Goal: Task Accomplishment & Management: Manage account settings

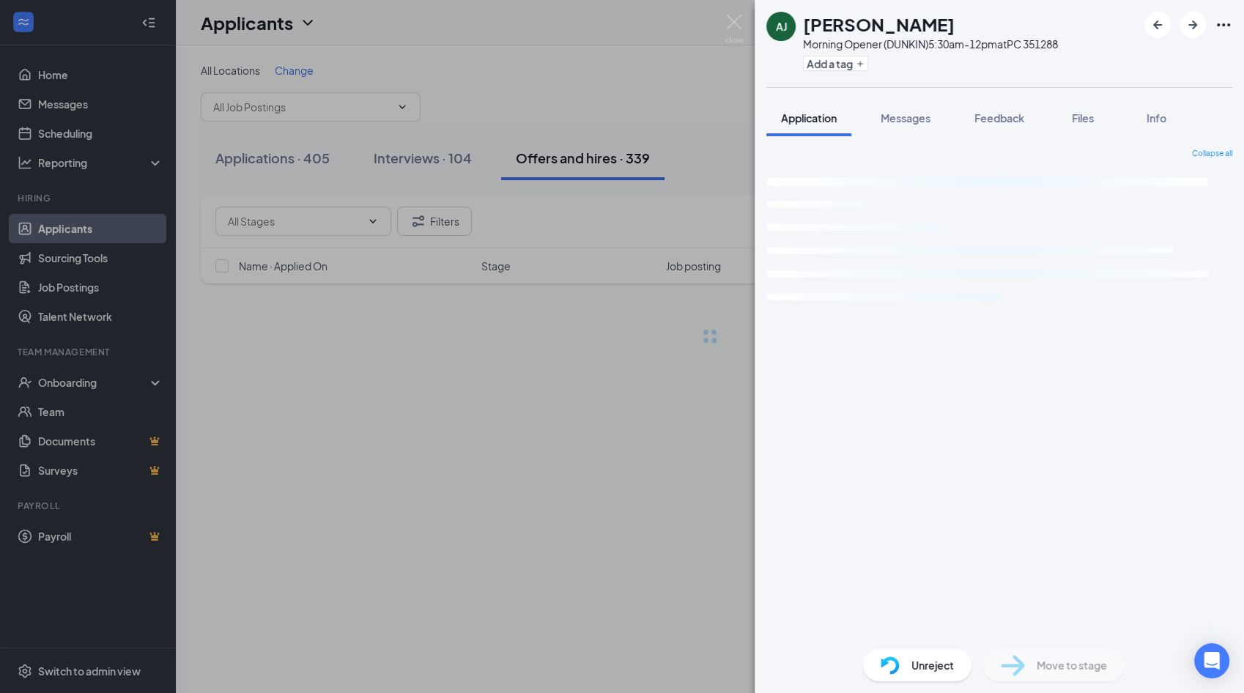
click at [652, 129] on div "[PERSON_NAME] [PERSON_NAME] Morning Opener (DUNKIN)5:30am-12pm at PC 351288 Add…" at bounding box center [622, 346] width 1244 height 693
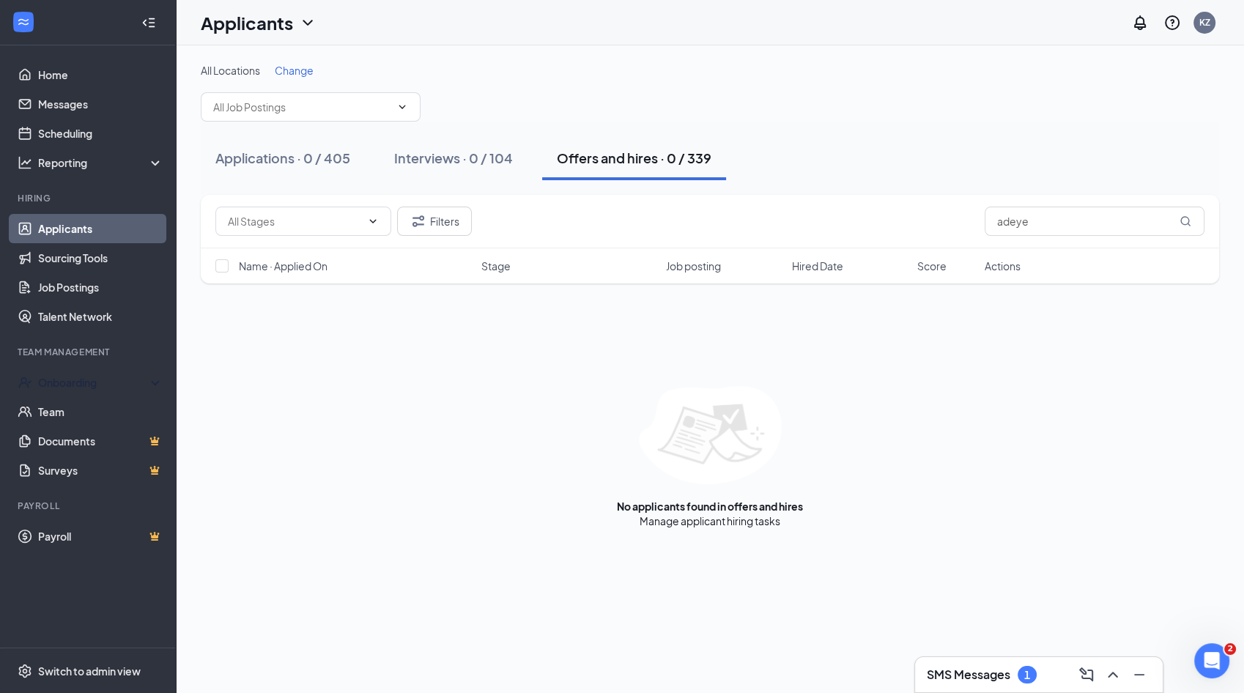
click at [76, 380] on div "Onboarding" at bounding box center [94, 382] width 113 height 15
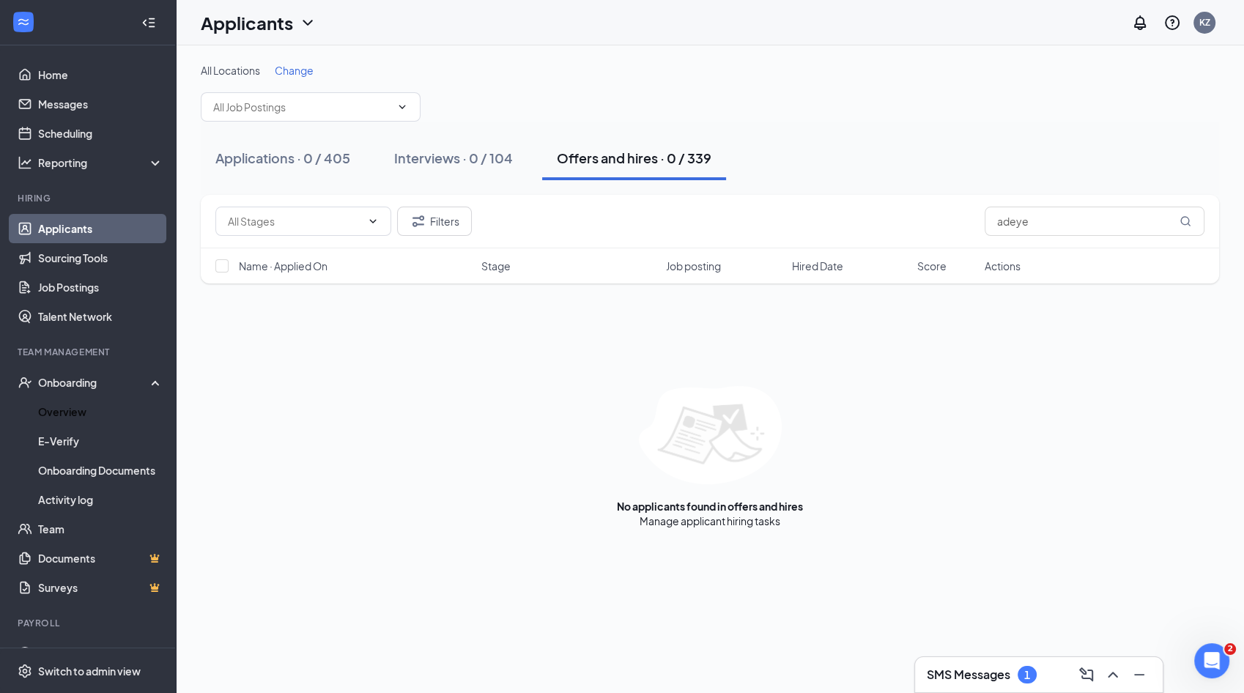
click at [100, 422] on link "Overview" at bounding box center [100, 411] width 125 height 29
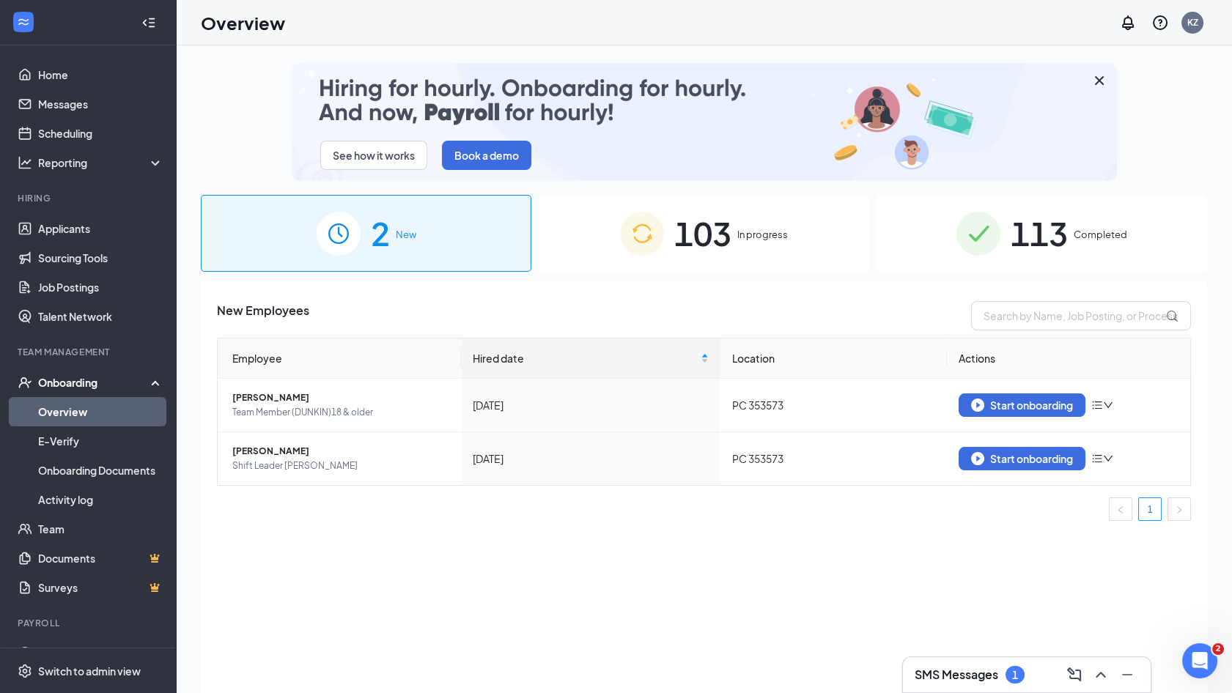
click at [815, 242] on div "103 In progress" at bounding box center [704, 233] width 331 height 77
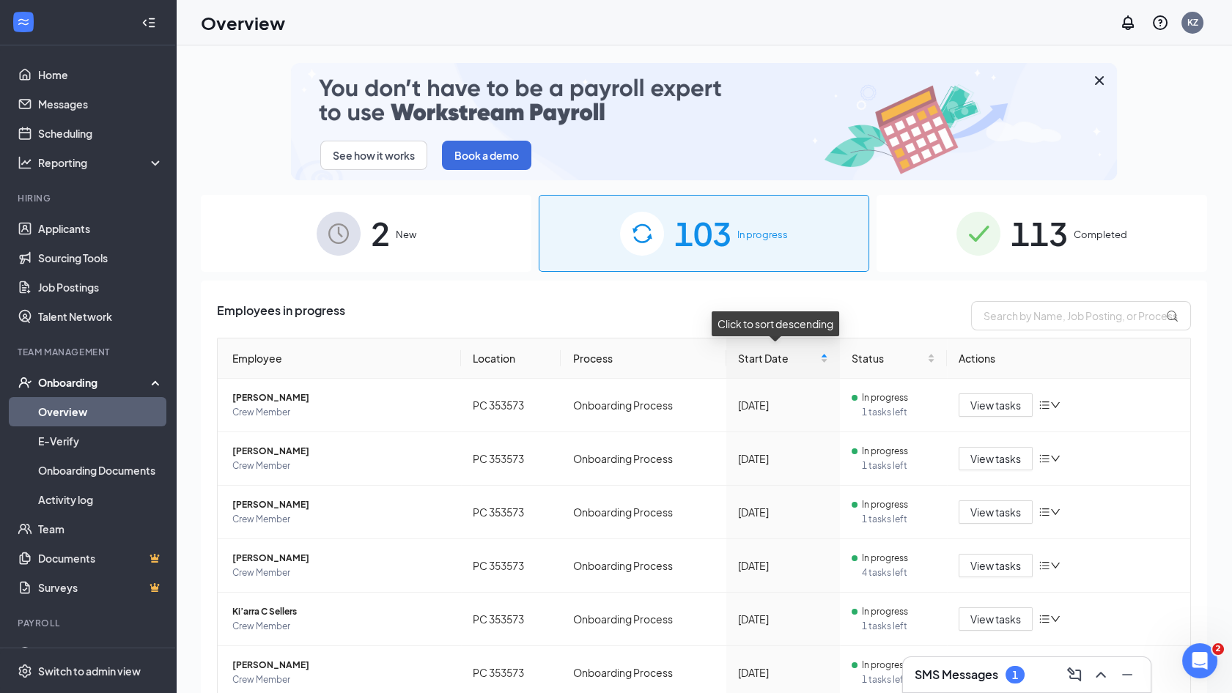
click at [824, 358] on div "Start Date" at bounding box center [783, 358] width 90 height 16
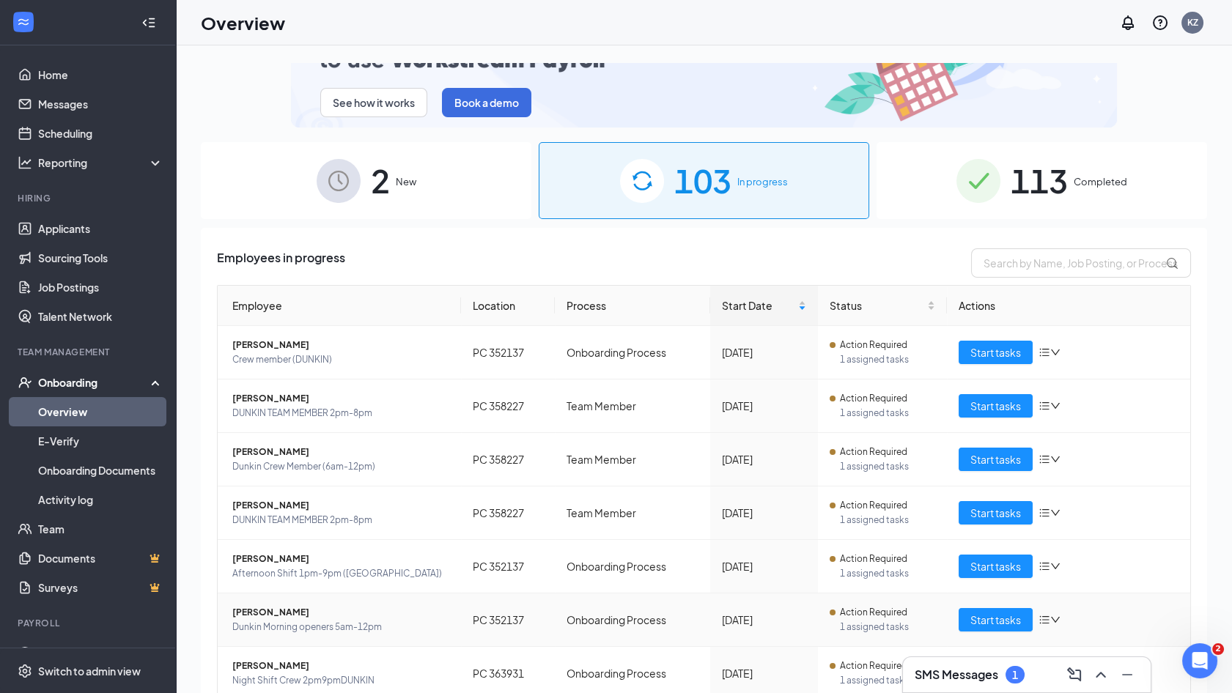
scroll to position [53, 0]
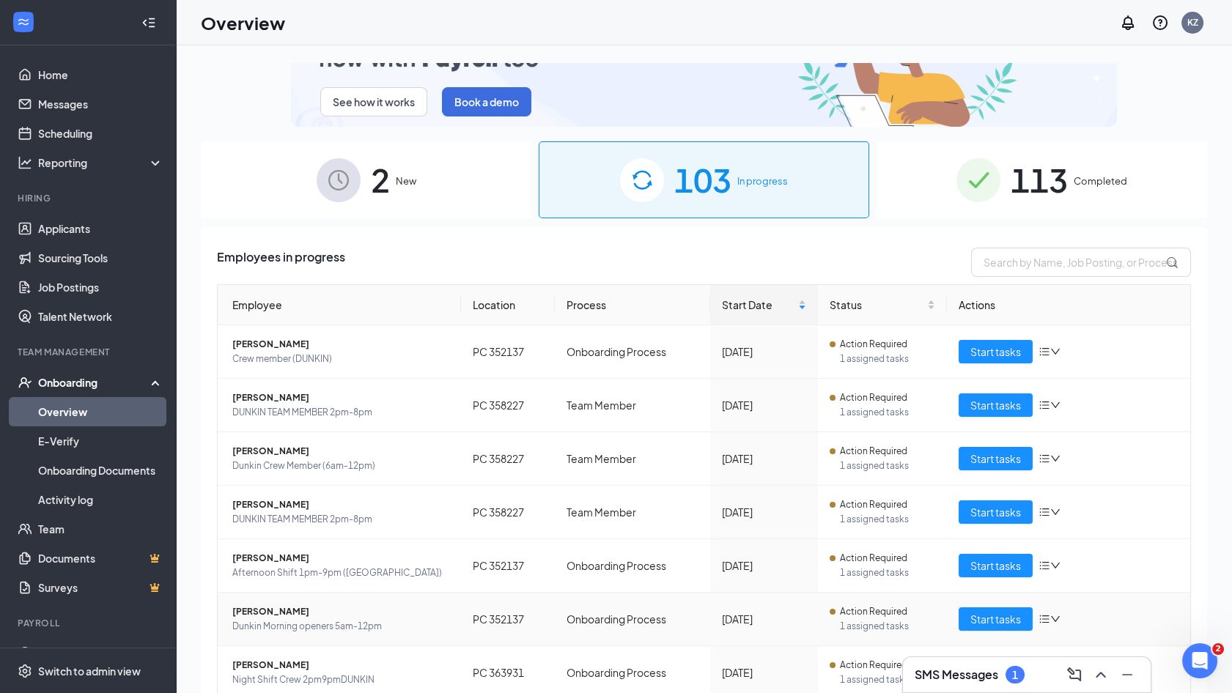
click at [1038, 619] on icon "bars" at bounding box center [1044, 619] width 12 height 12
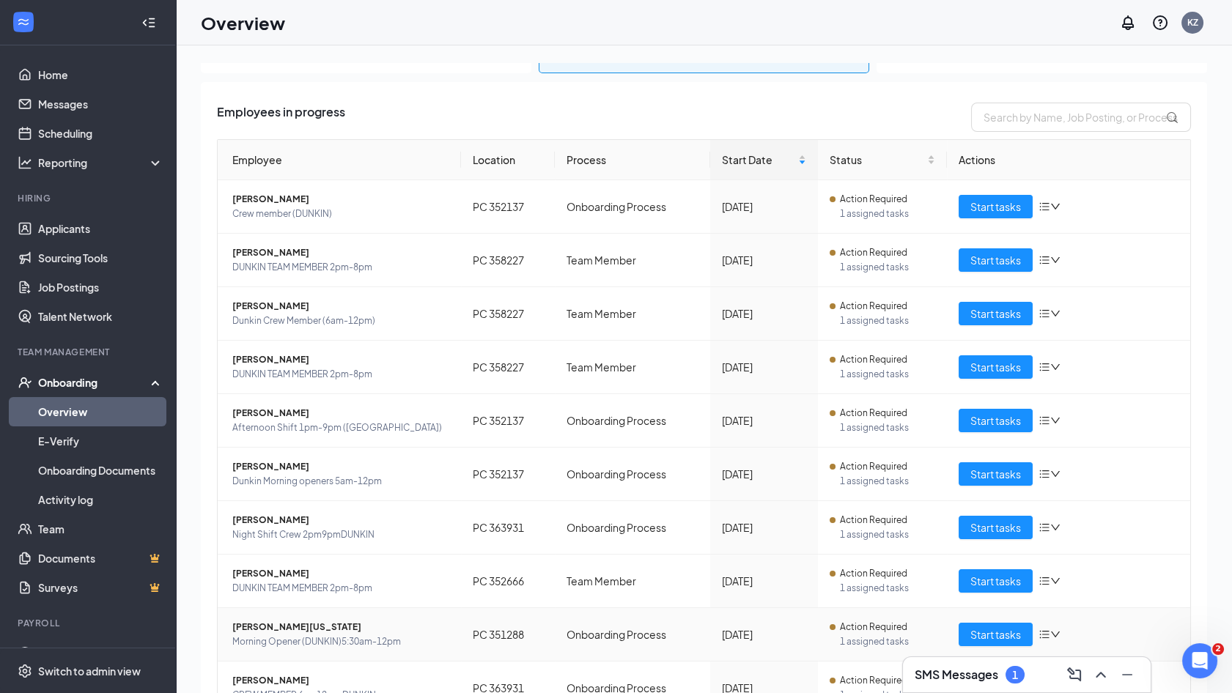
scroll to position [198, 0]
click at [1038, 476] on icon "bars" at bounding box center [1044, 475] width 12 height 12
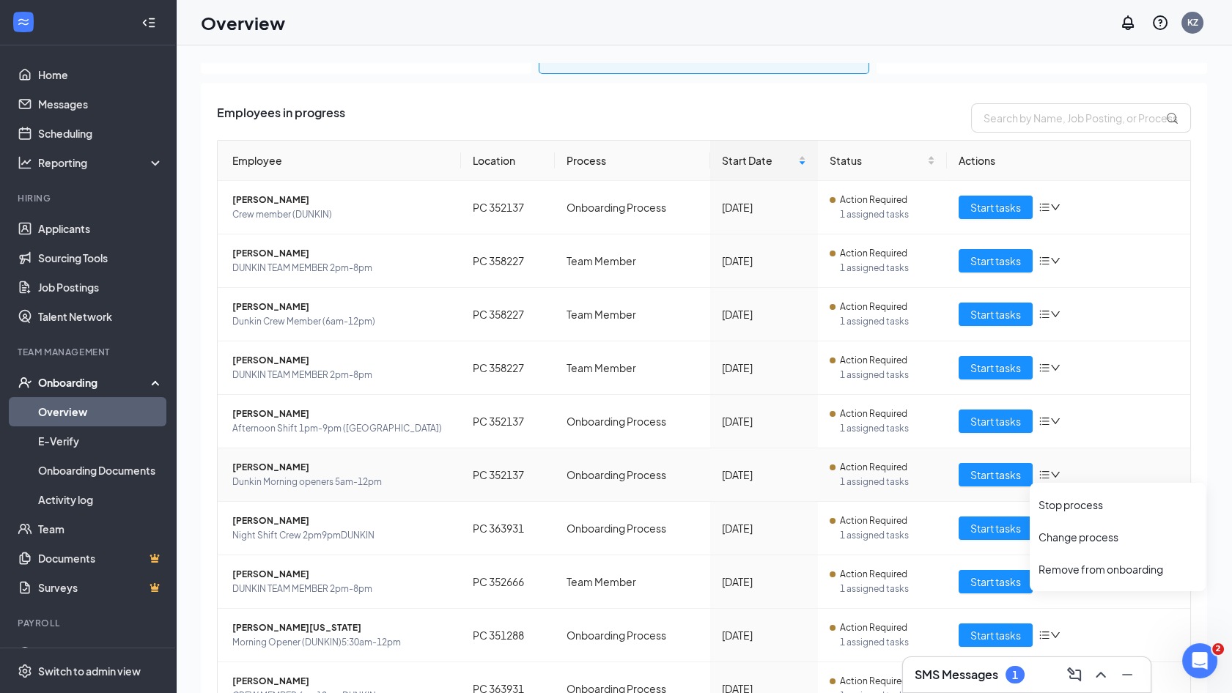
click at [1082, 568] on div "Remove from onboarding" at bounding box center [1117, 569] width 158 height 15
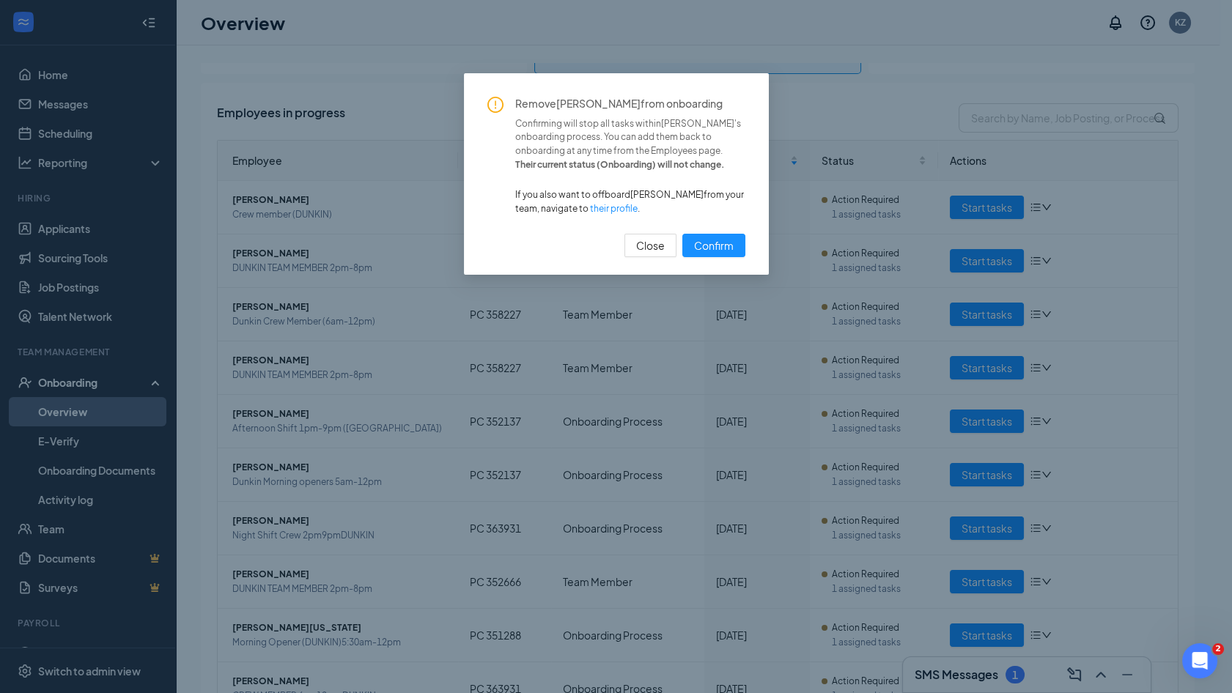
click at [709, 246] on span "Confirm" at bounding box center [714, 245] width 40 height 16
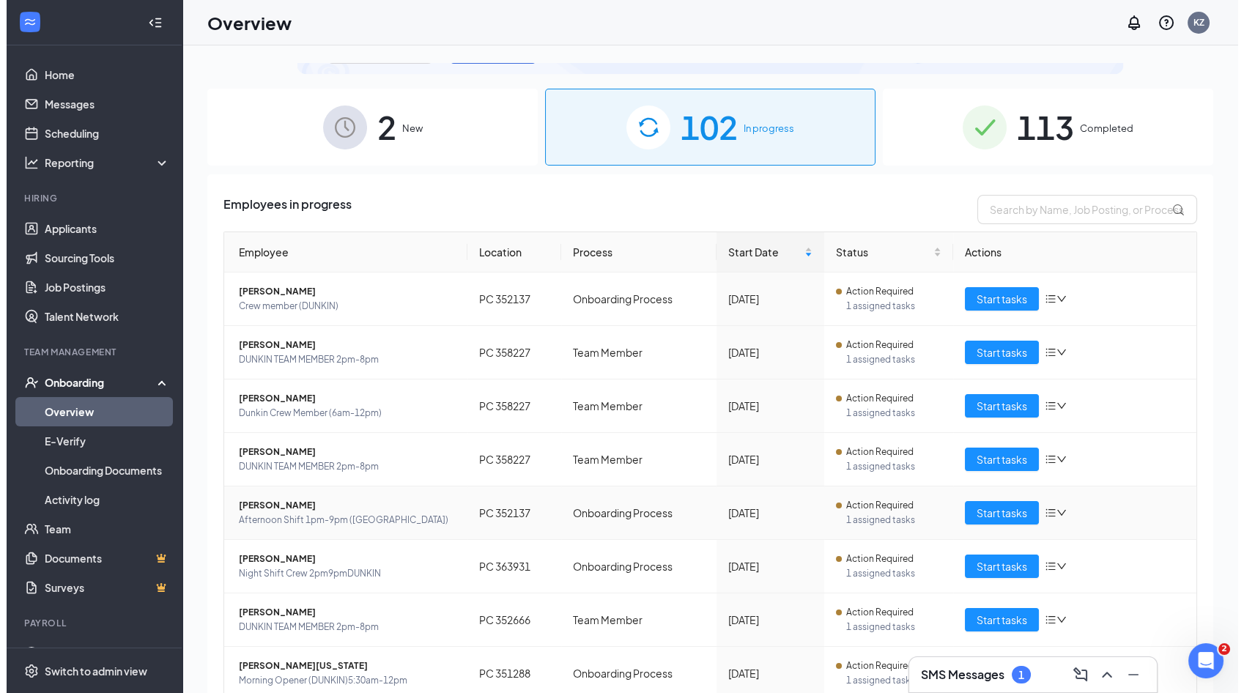
scroll to position [108, 0]
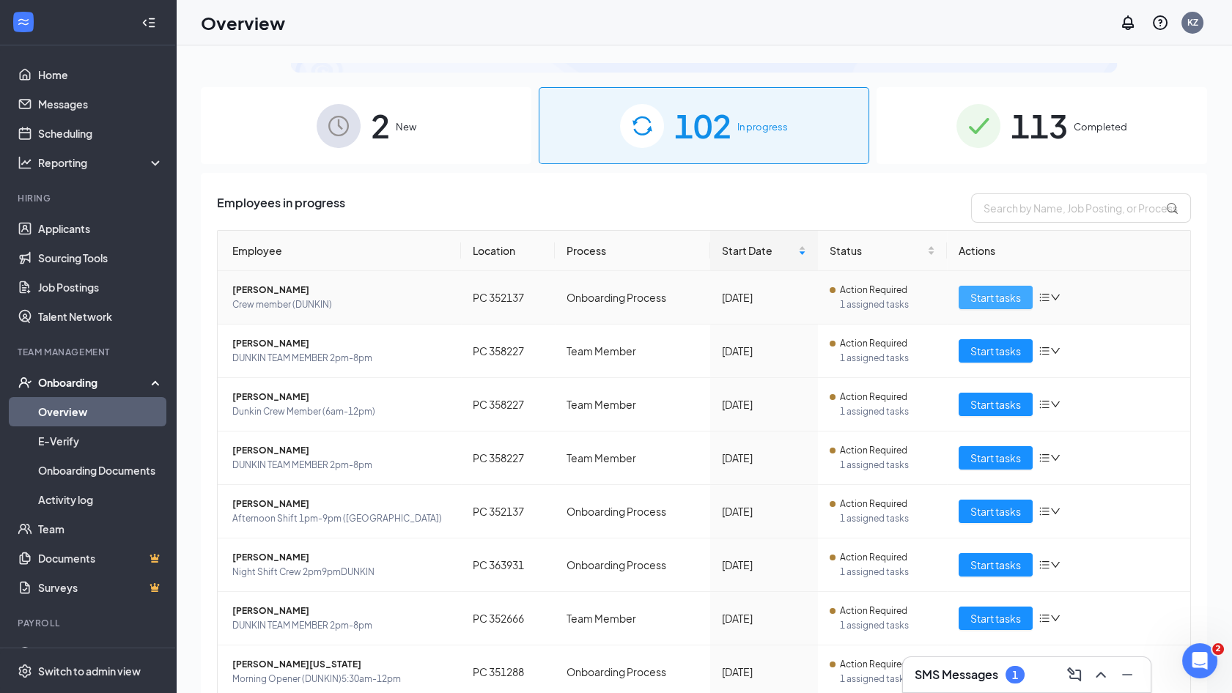
click at [970, 297] on span "Start tasks" at bounding box center [995, 297] width 51 height 16
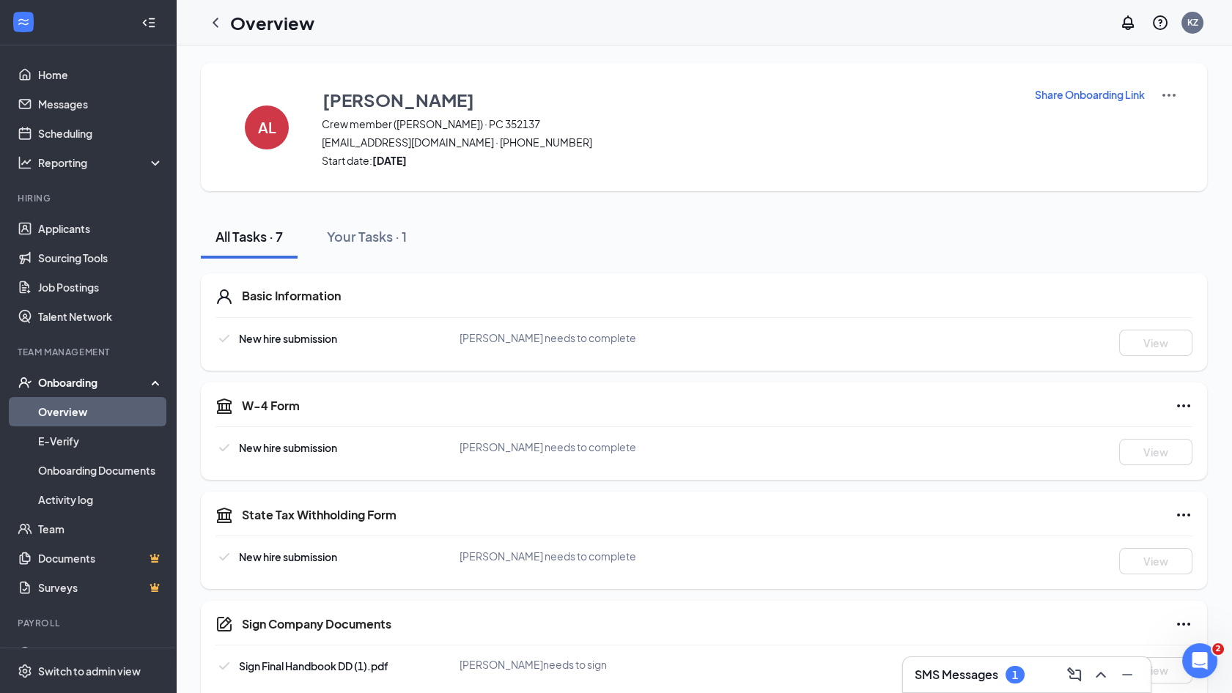
click at [1104, 94] on p "Share Onboarding Link" at bounding box center [1090, 94] width 110 height 15
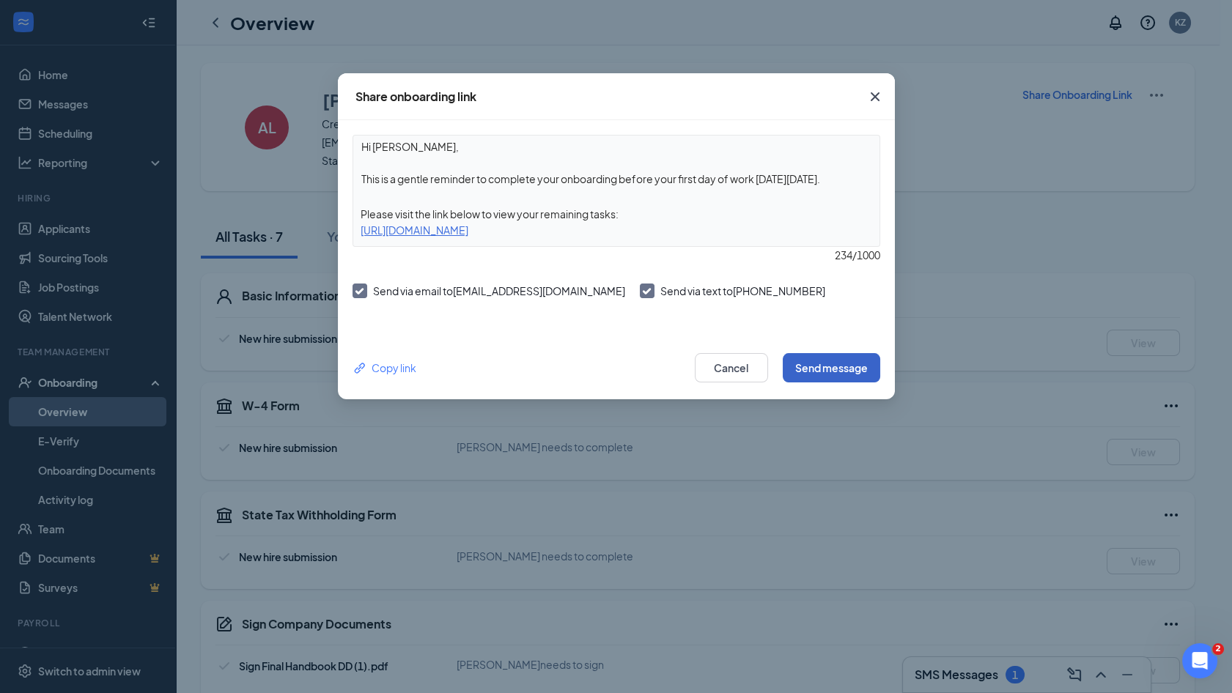
click at [838, 375] on button "Send message" at bounding box center [831, 367] width 97 height 29
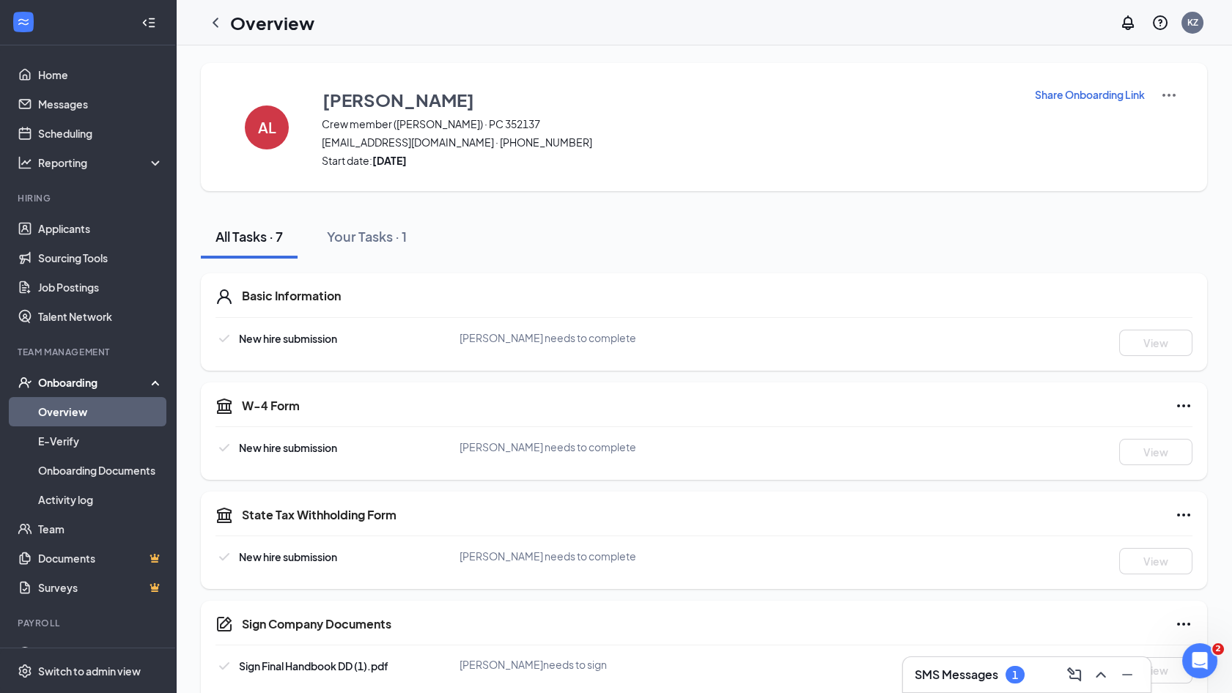
click at [967, 676] on h3 "SMS Messages" at bounding box center [957, 675] width 84 height 16
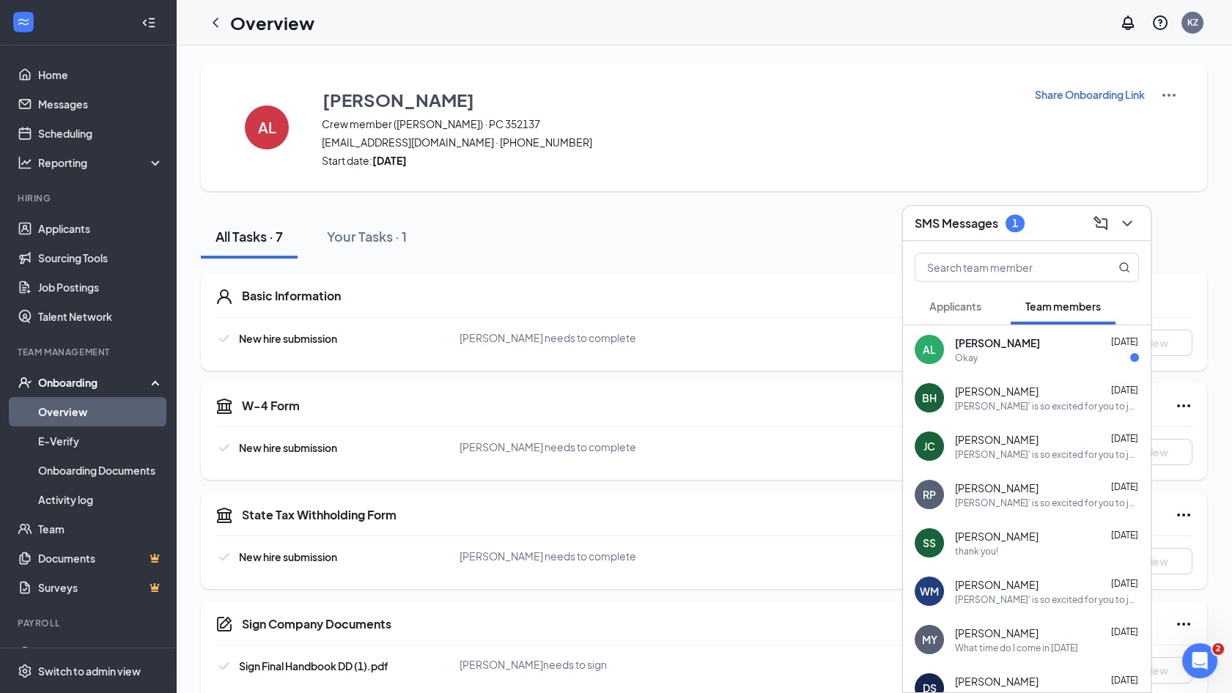
click at [1036, 361] on div "Okay" at bounding box center [1047, 358] width 184 height 12
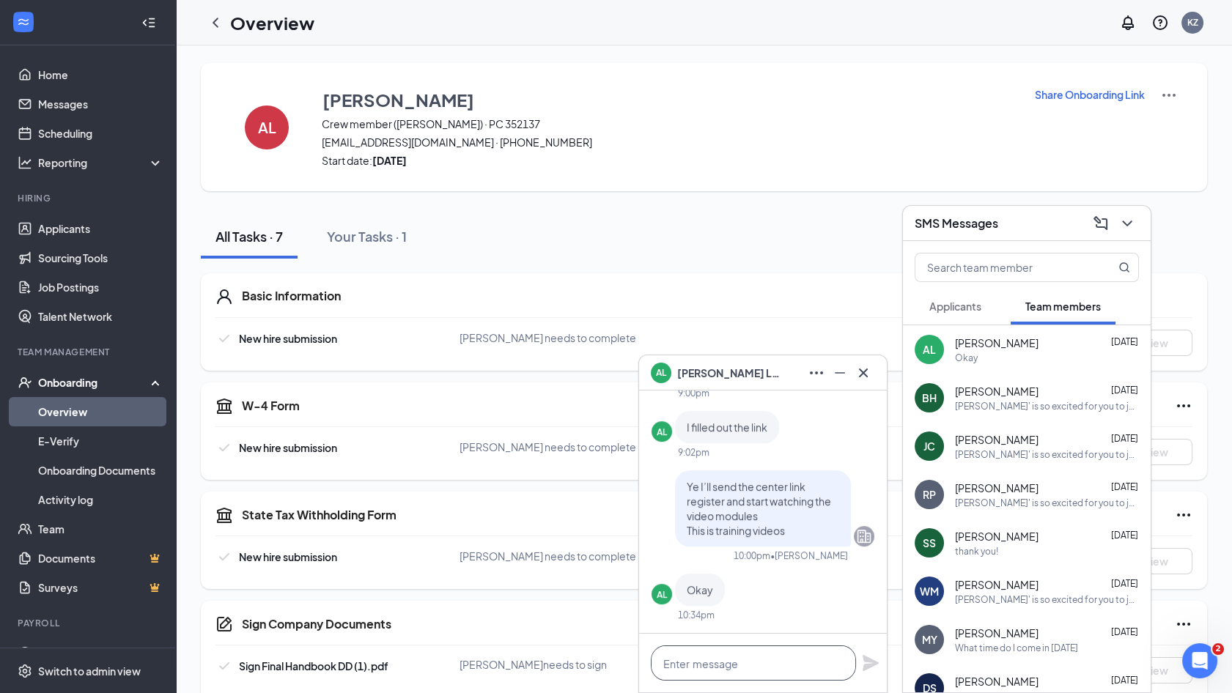
click at [739, 663] on textarea at bounding box center [753, 663] width 205 height 35
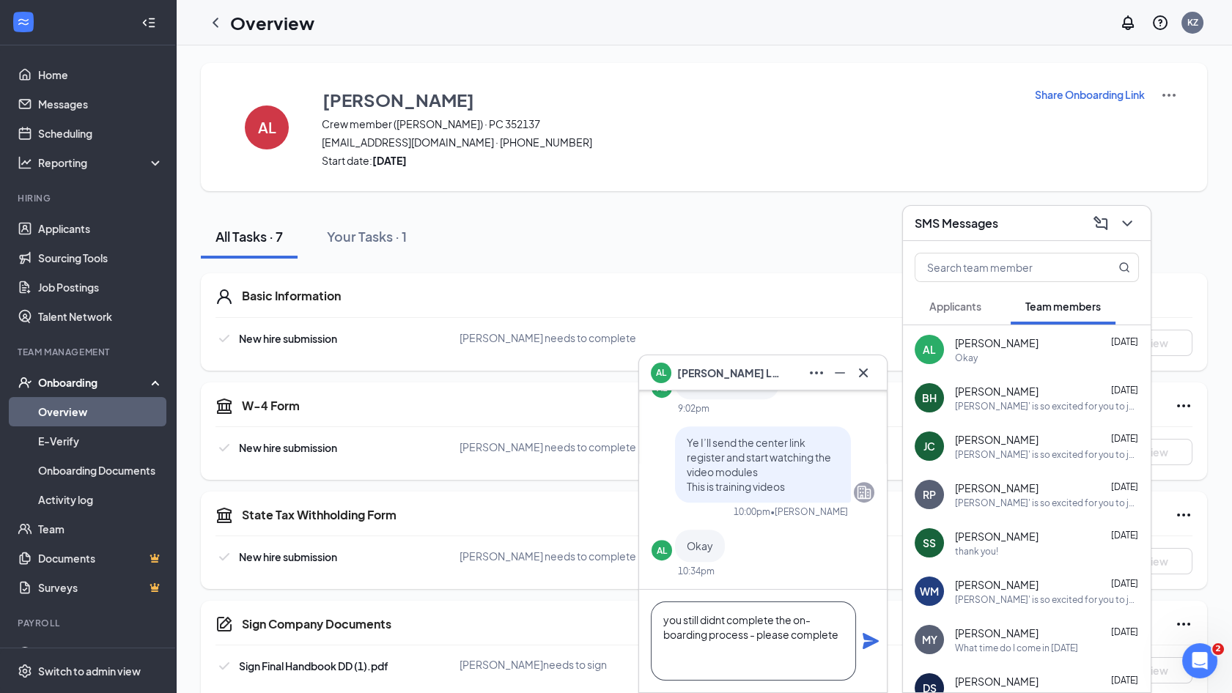
drag, startPoint x: 874, startPoint y: 649, endPoint x: 816, endPoint y: 648, distance: 58.6
click at [816, 648] on textarea "you still didnt complete the on-boarding process - please complete" at bounding box center [753, 641] width 205 height 79
type textarea "you still didnt complete the on-boarding process - please complete i have sent …"
click at [878, 645] on icon "Plane" at bounding box center [871, 641] width 18 height 18
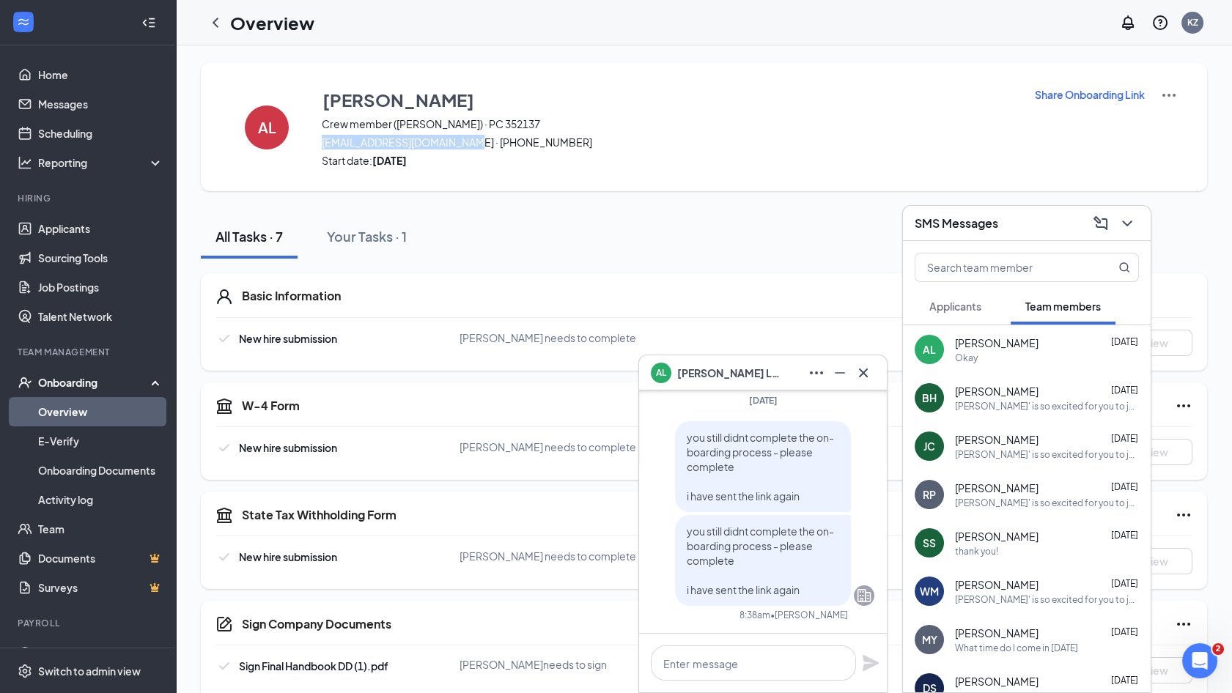
drag, startPoint x: 462, startPoint y: 144, endPoint x: 322, endPoint y: 140, distance: 140.8
click at [322, 140] on span "[EMAIL_ADDRESS][DOMAIN_NAME] · [PHONE_NUMBER]" at bounding box center [669, 142] width 694 height 15
copy span "[EMAIL_ADDRESS][DOMAIN_NAME]"
click at [863, 371] on icon "Cross" at bounding box center [864, 373] width 18 height 18
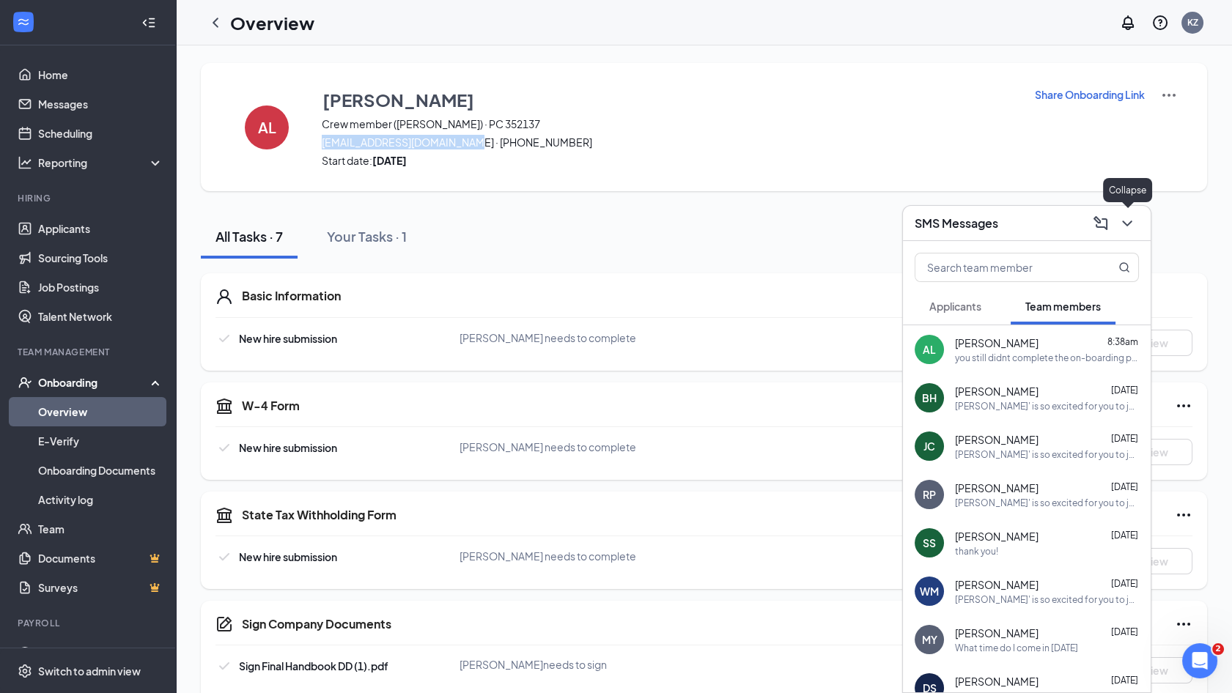
click at [1128, 229] on icon "ChevronDown" at bounding box center [1127, 224] width 18 height 18
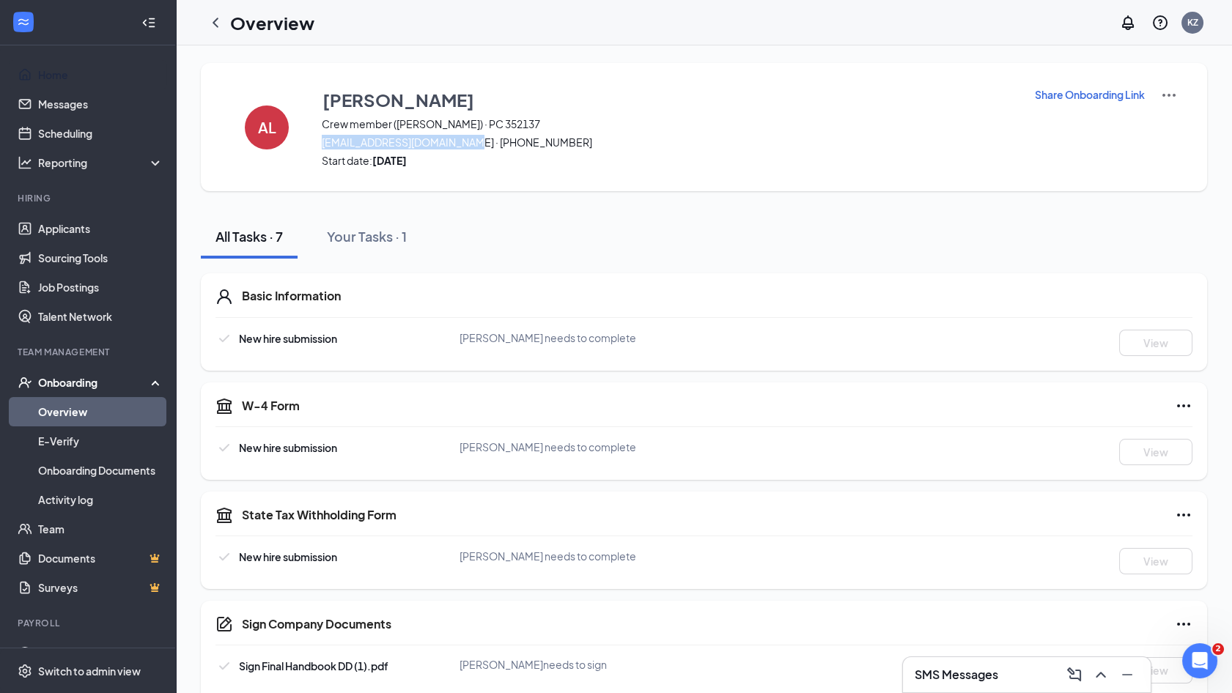
click at [38, 73] on link "Home" at bounding box center [100, 74] width 125 height 29
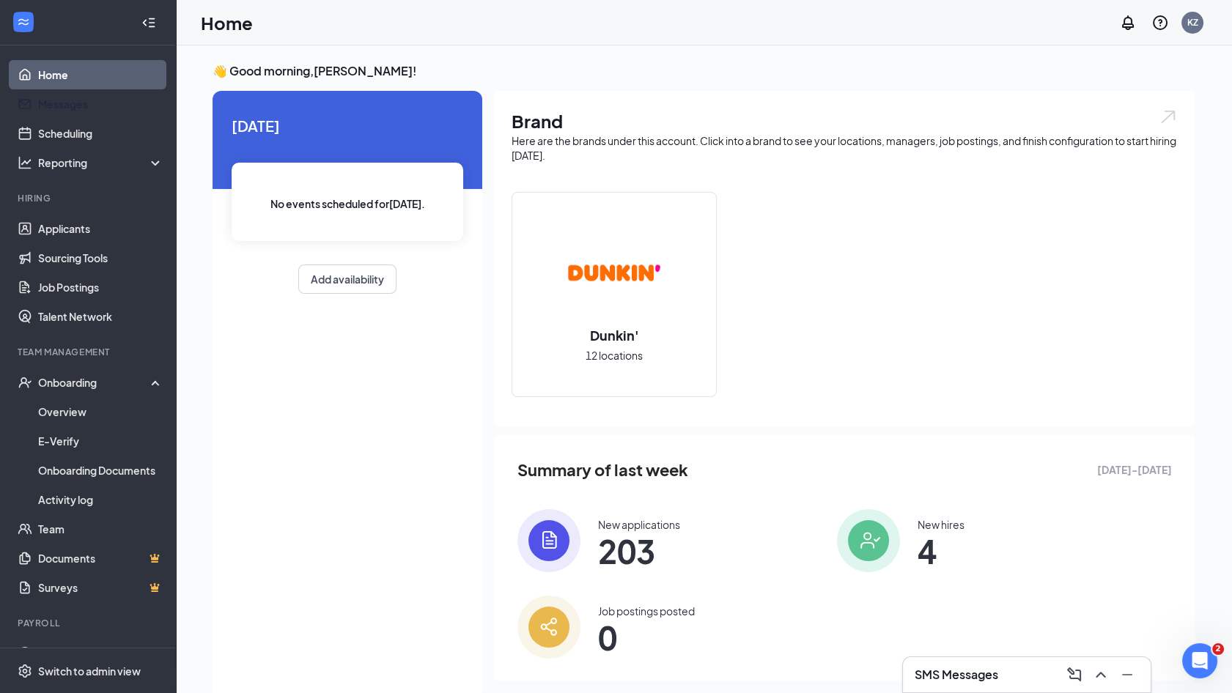
click at [65, 108] on link "Messages" at bounding box center [100, 103] width 125 height 29
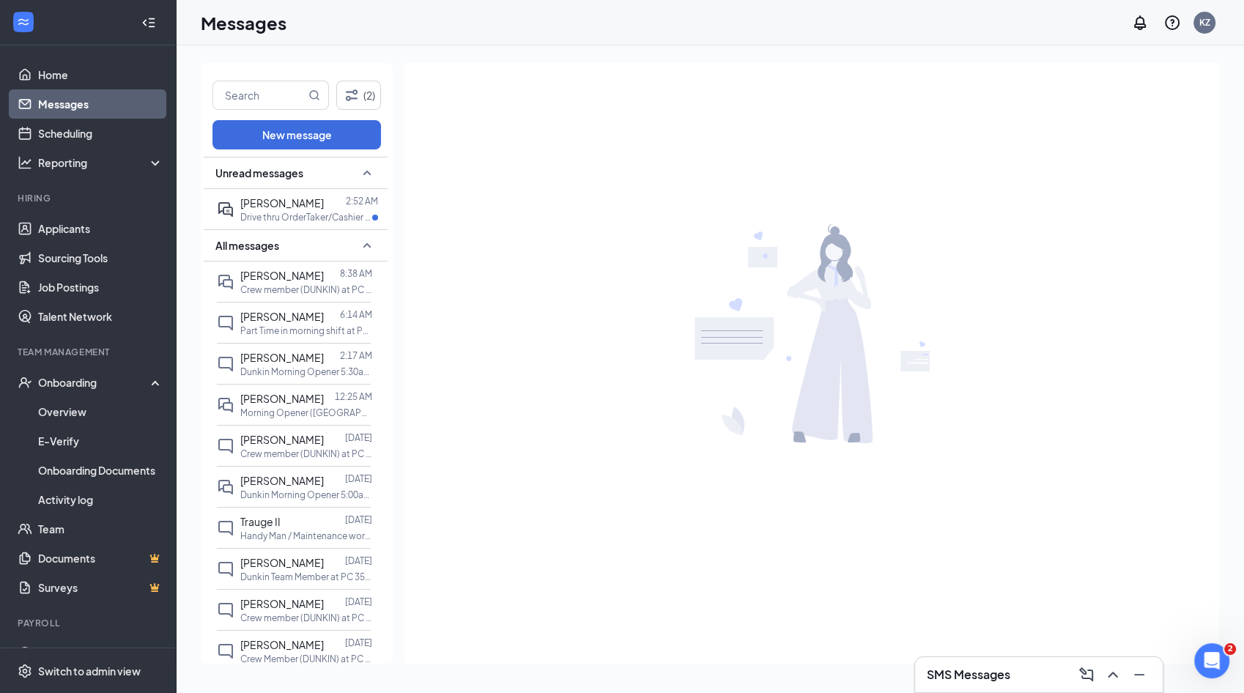
click at [258, 193] on div "[PERSON_NAME] 2:52 AM Drive thru OrderTaker/Cashier at PC 352137" at bounding box center [294, 209] width 154 height 40
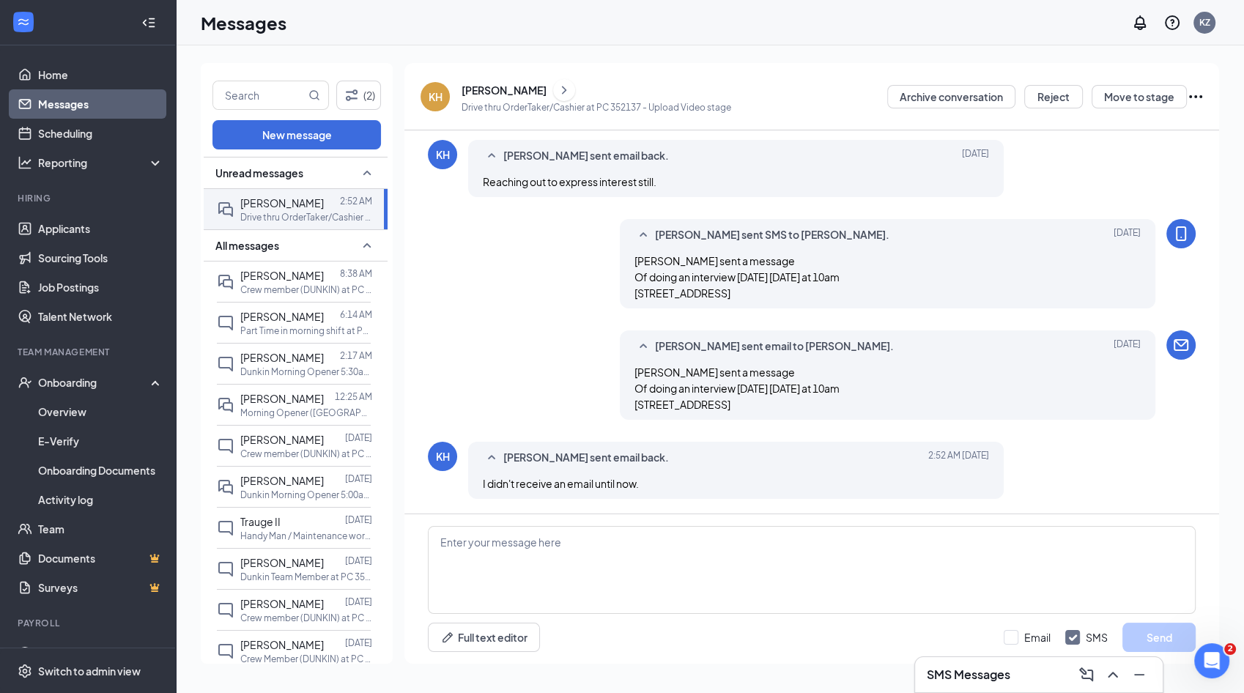
scroll to position [697, 0]
click at [816, 522] on div "Full text editor Email SMS Send" at bounding box center [812, 589] width 815 height 150
click at [733, 581] on textarea at bounding box center [812, 570] width 768 height 88
type textarea "Hello we can do it [DATE] at 10 am ask for [PERSON_NAME]"
click at [1157, 624] on button "Send" at bounding box center [1159, 637] width 73 height 29
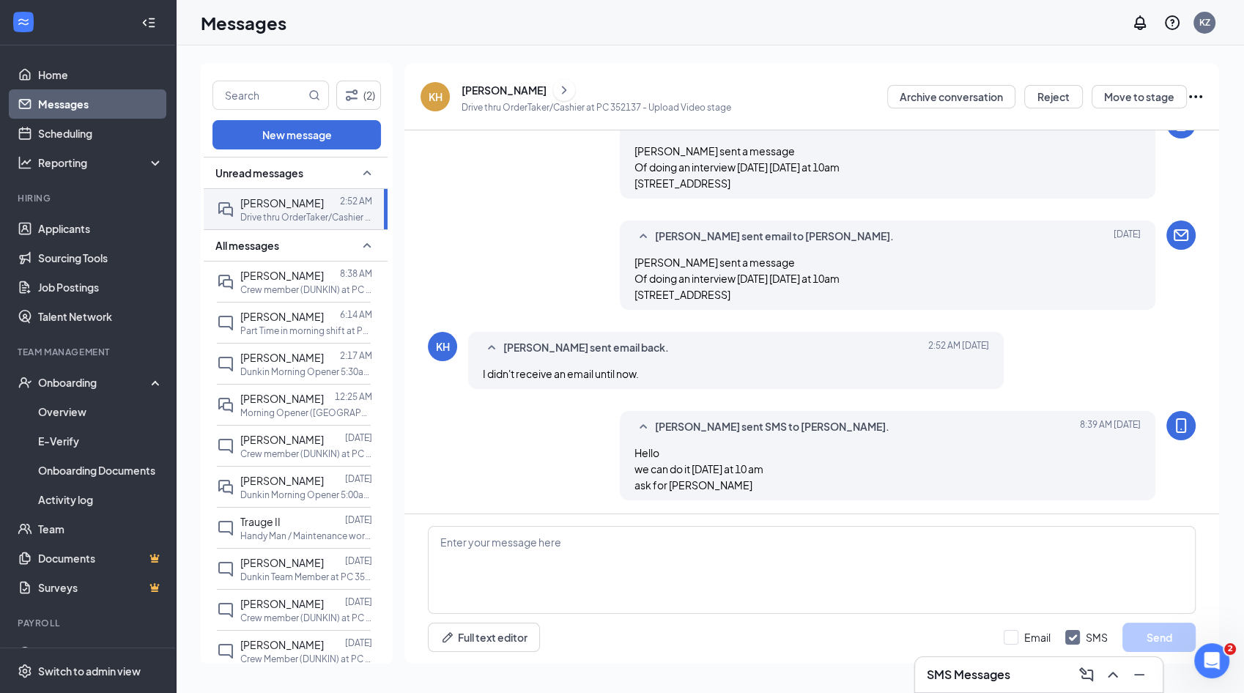
scroll to position [808, 0]
click at [958, 595] on textarea at bounding box center [812, 570] width 768 height 88
type textarea "we can do it [DATE] the interview at 10 am ask for [PERSON_NAME]"
click at [1072, 638] on input "SMS" at bounding box center [1087, 637] width 43 height 15
checkbox input "false"
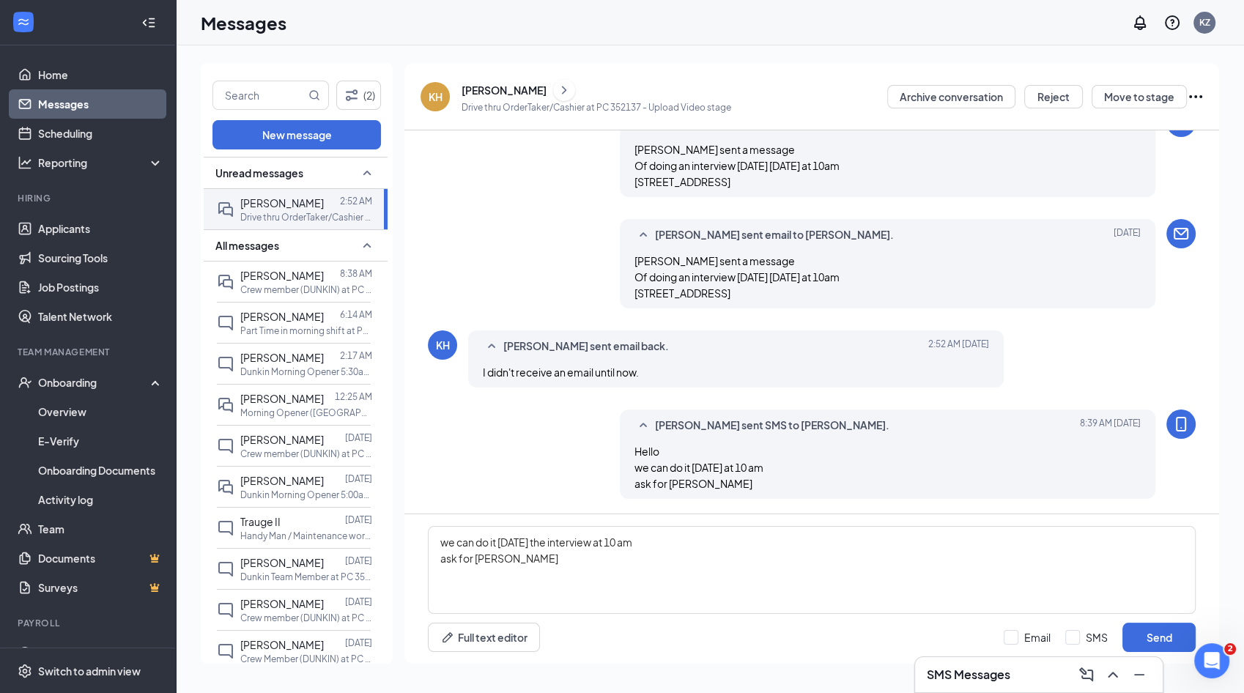
click at [1030, 635] on input "Email" at bounding box center [1027, 637] width 47 height 15
checkbox input "true"
click at [1173, 633] on button "Send" at bounding box center [1159, 637] width 73 height 29
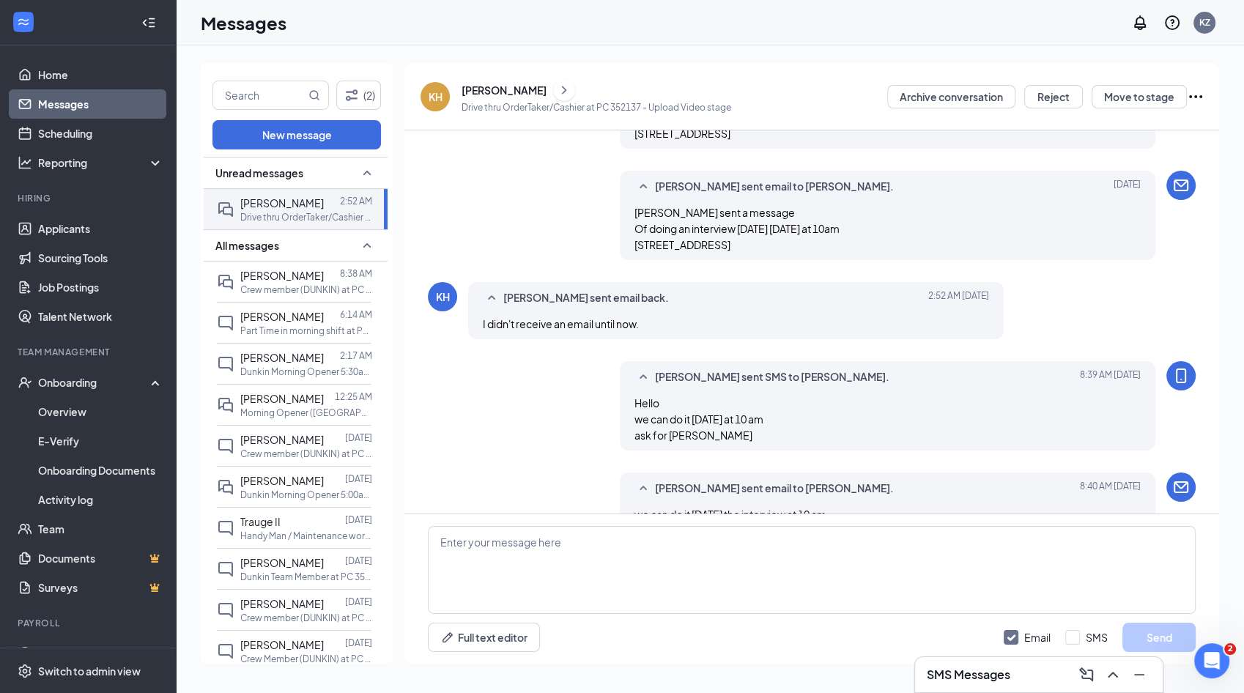
scroll to position [904, 0]
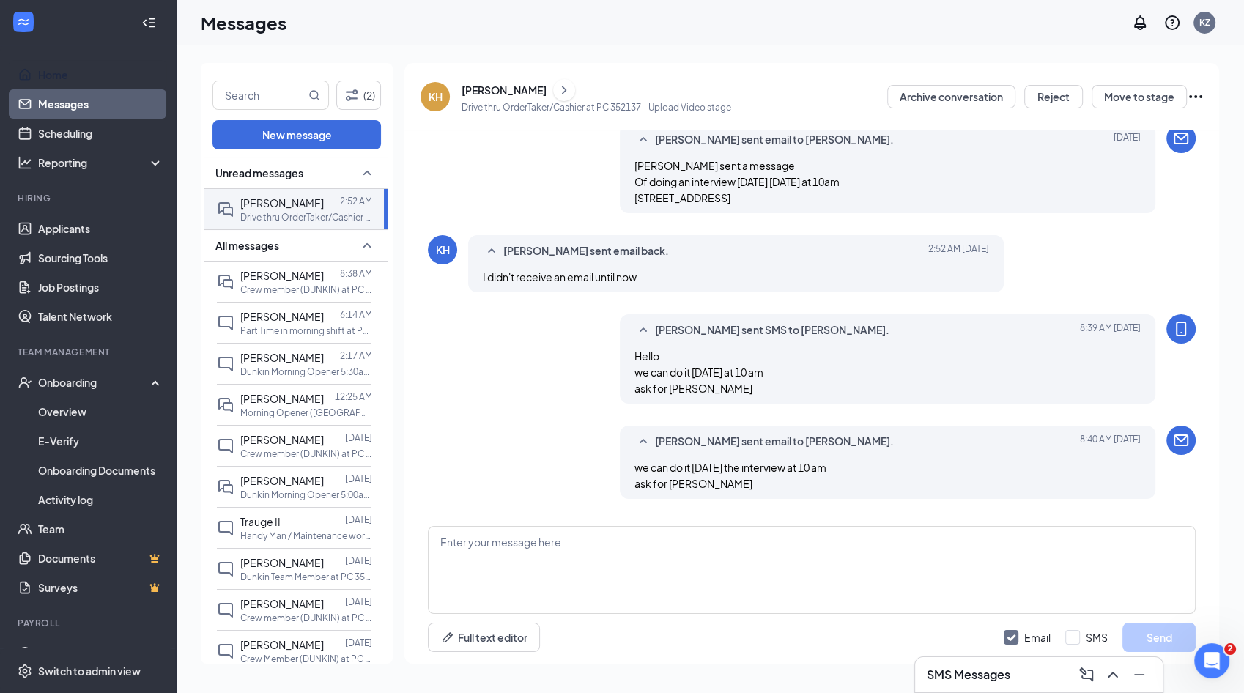
click at [87, 88] on link "Home" at bounding box center [100, 74] width 125 height 29
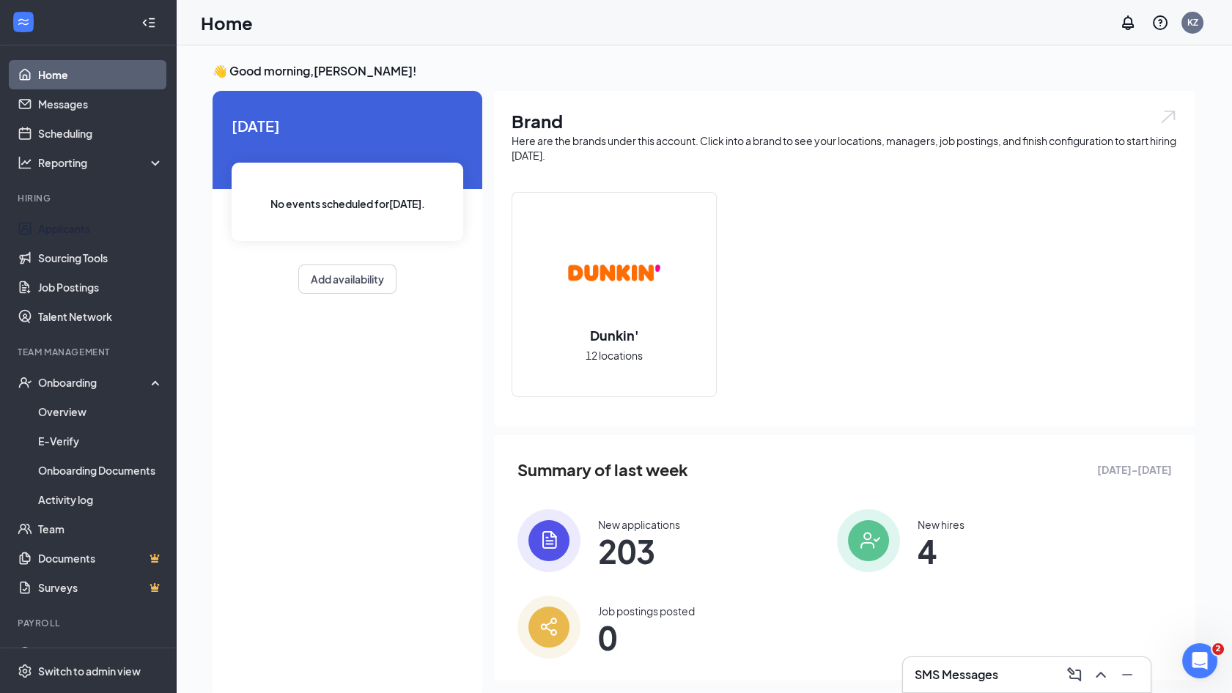
click at [94, 221] on link "Applicants" at bounding box center [100, 228] width 125 height 29
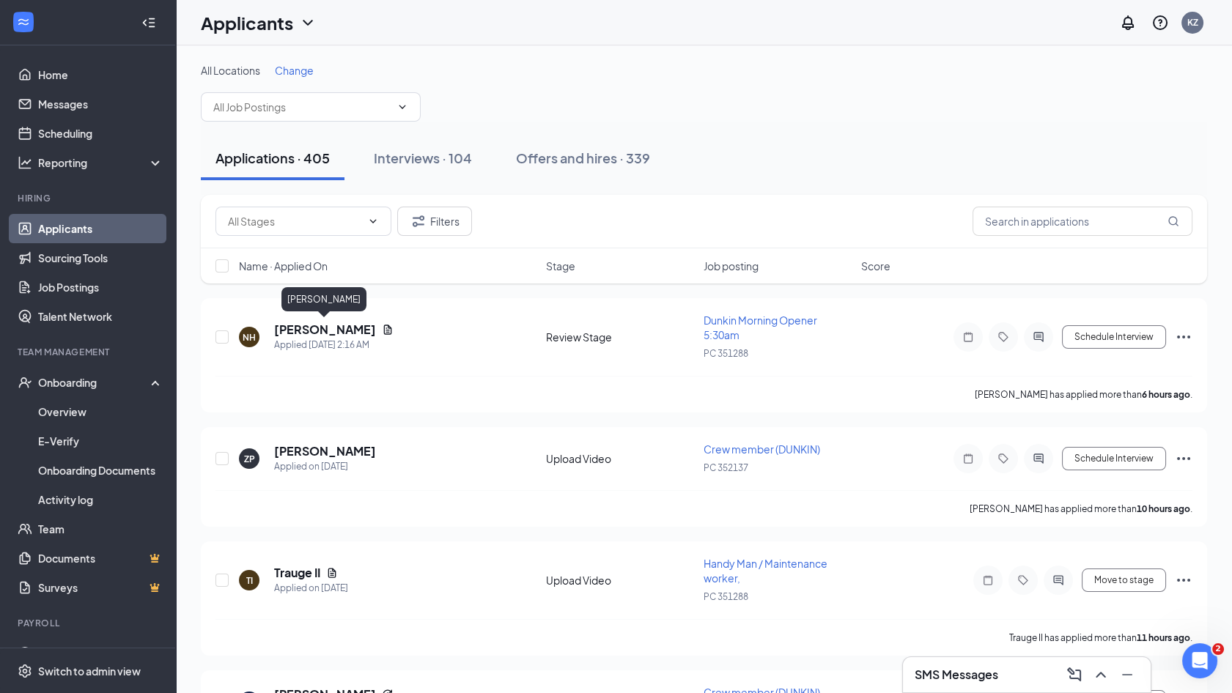
click at [327, 326] on h5 "[PERSON_NAME]" at bounding box center [325, 330] width 102 height 16
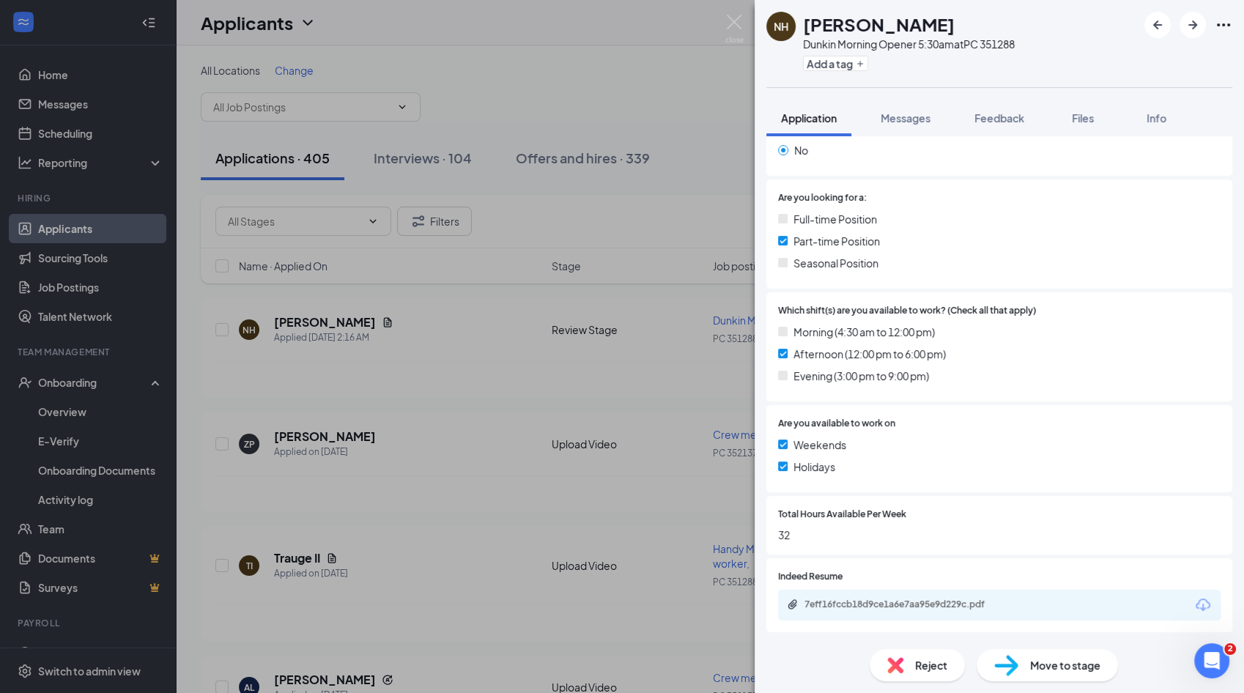
scroll to position [262, 0]
click at [925, 602] on div "7eff16fccb18d9ce1a6e7aa95e9d229c.pdf" at bounding box center [907, 605] width 205 height 12
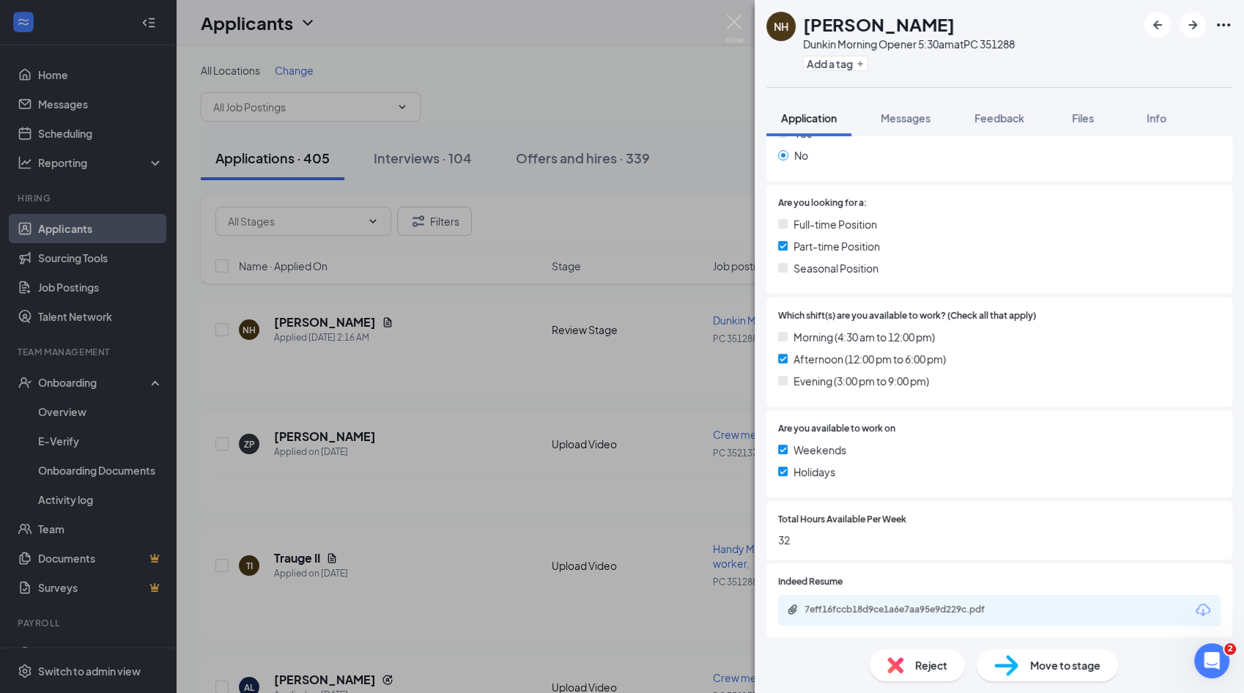
click at [951, 667] on div "Reject" at bounding box center [917, 665] width 95 height 32
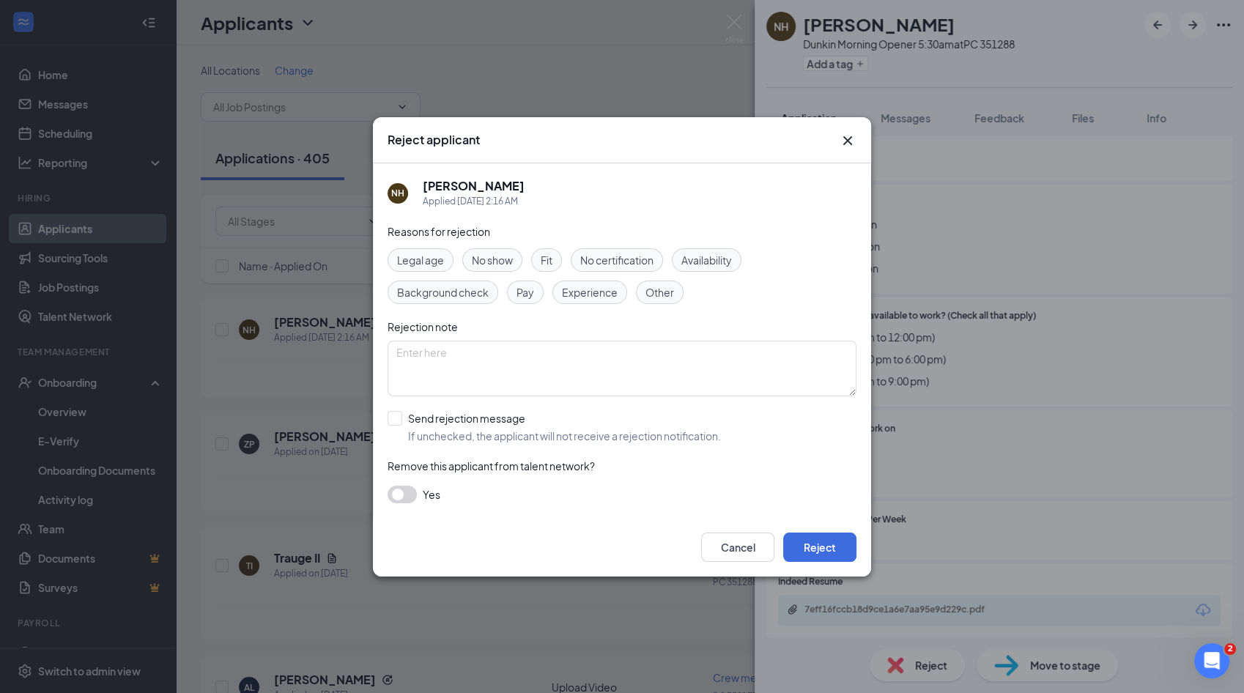
click at [564, 257] on div "Legal age No show Fit No certification Availability Background check Pay Experi…" at bounding box center [622, 276] width 469 height 56
click at [563, 257] on div "Legal age No show Fit No certification Availability Background check Pay Experi…" at bounding box center [622, 276] width 469 height 56
click at [553, 261] on span "Fit" at bounding box center [547, 260] width 12 height 16
click at [451, 424] on input "Send rejection message If unchecked, the applicant will not receive a rejection…" at bounding box center [554, 427] width 333 height 32
checkbox input "true"
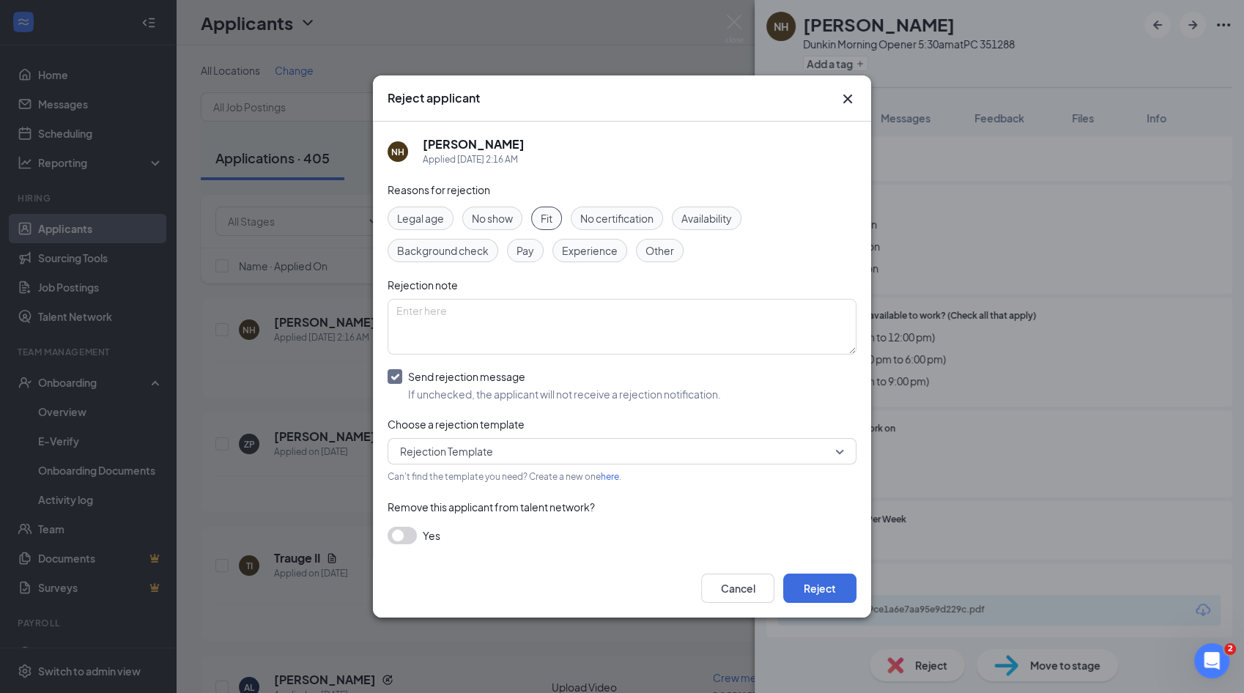
click at [407, 536] on button "button" at bounding box center [402, 536] width 29 height 18
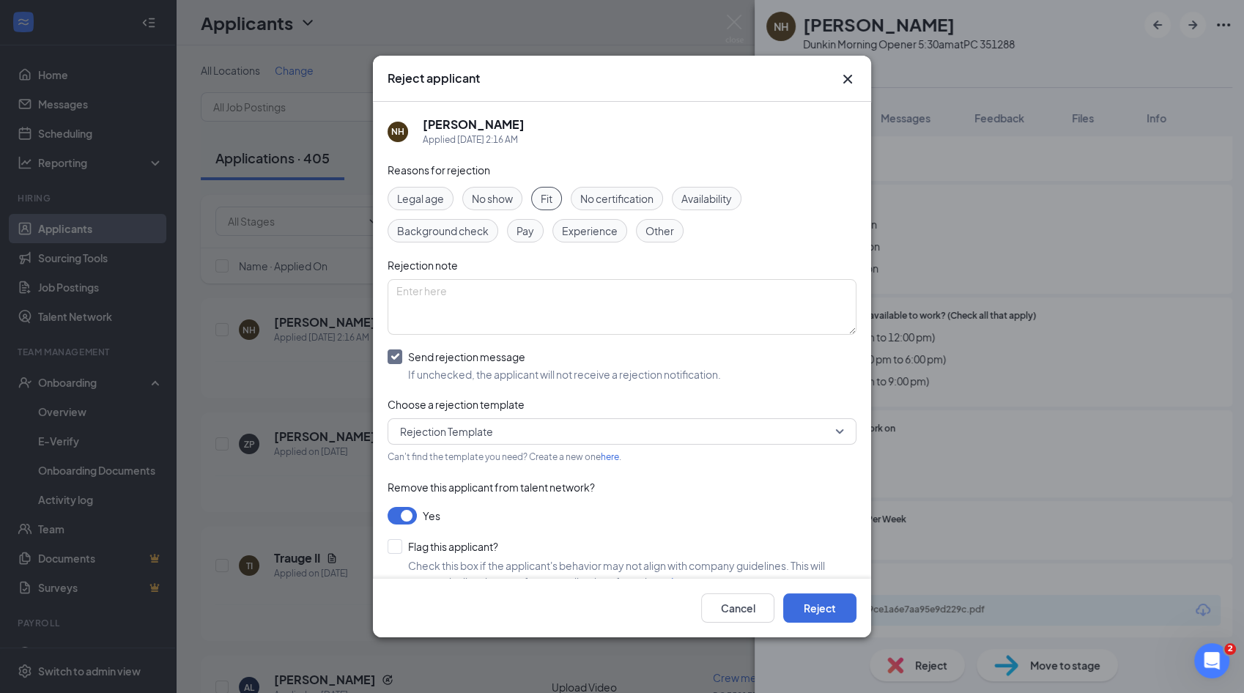
click at [429, 545] on input "Flag this applicant?" at bounding box center [443, 546] width 111 height 15
checkbox input "true"
click at [790, 616] on button "Reject" at bounding box center [819, 608] width 73 height 29
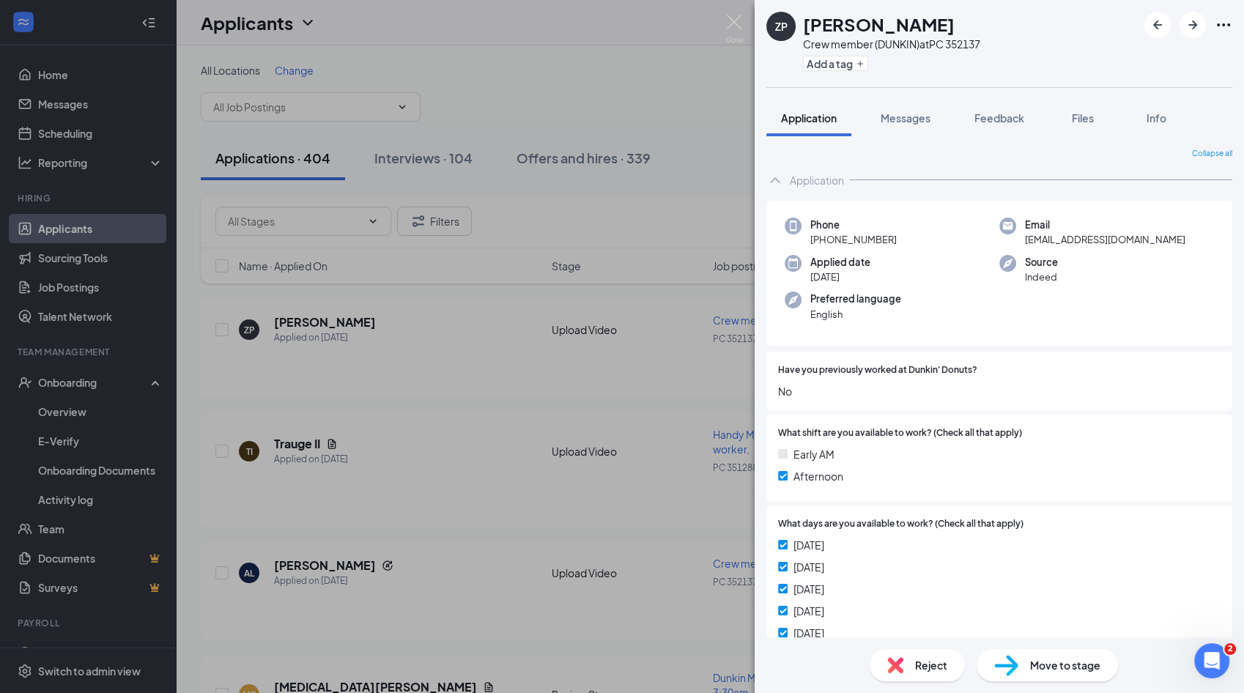
click at [720, 479] on div "ZP [PERSON_NAME] Crew member (DUNKIN) at PC 352137 Add a tag Application Messag…" at bounding box center [622, 346] width 1244 height 693
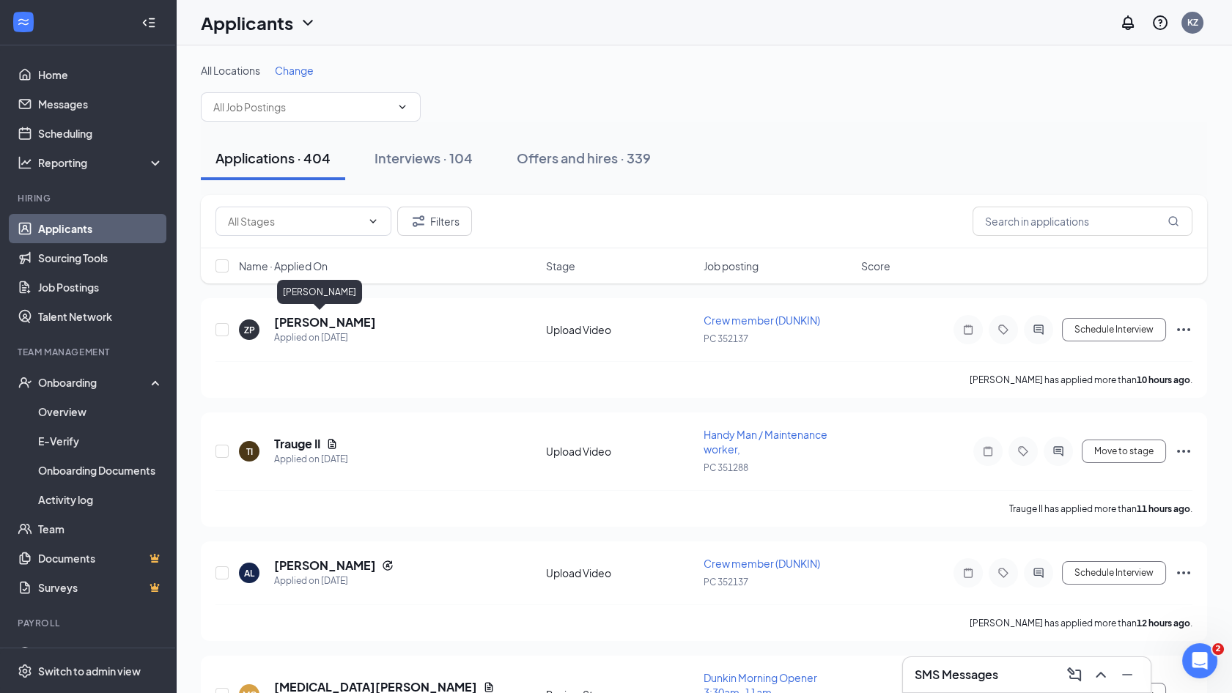
click at [287, 323] on h5 "[PERSON_NAME]" at bounding box center [325, 322] width 102 height 16
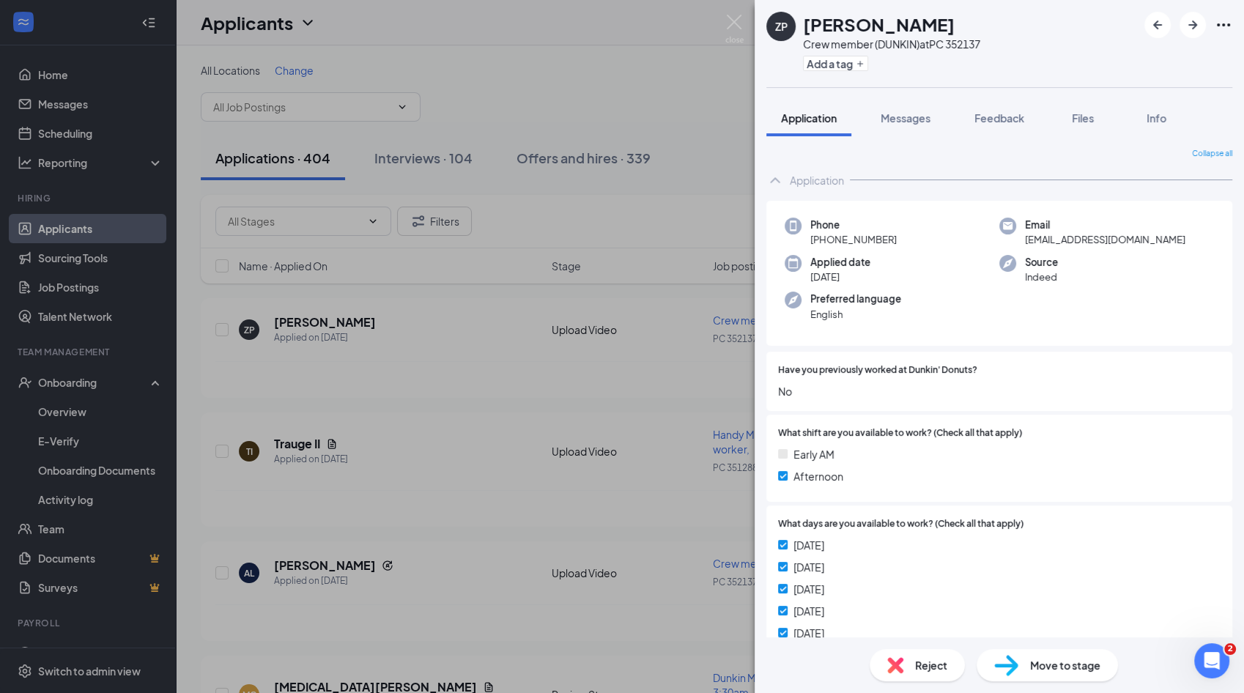
click at [964, 416] on div "What shift are you available to work? (Check all that apply) Early AM Afternoon" at bounding box center [1000, 458] width 466 height 87
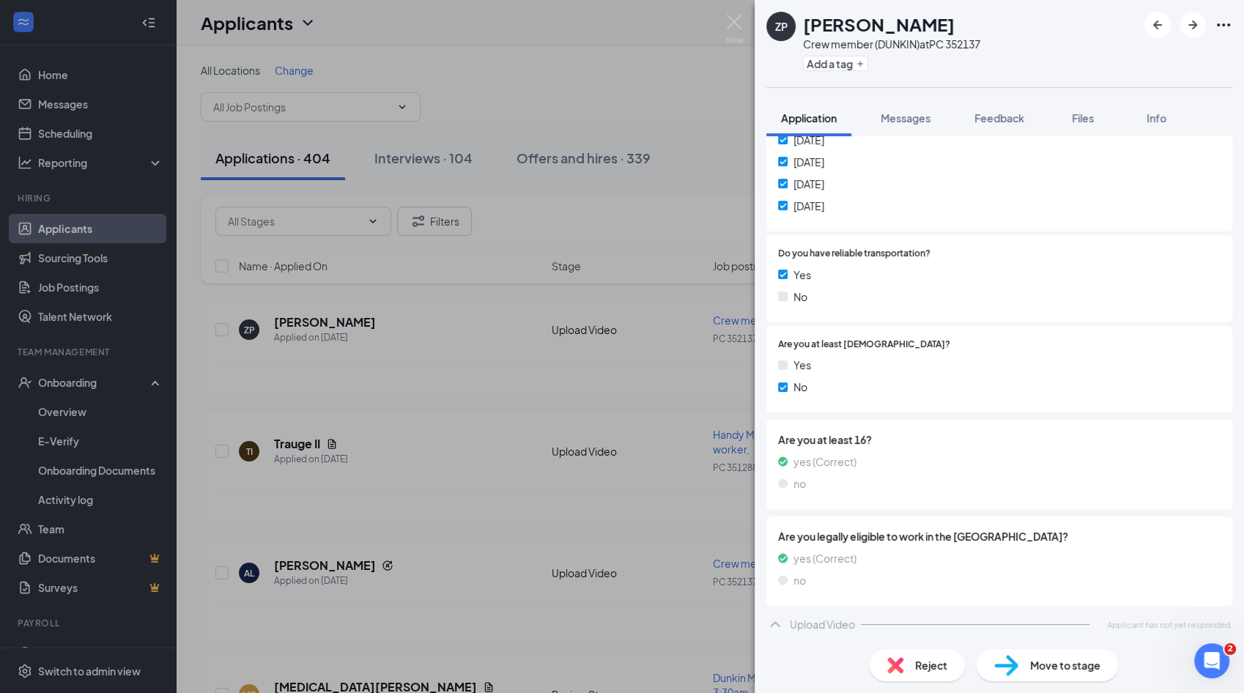
scroll to position [471, 0]
click at [862, 542] on span "Are you legally eligible to work in the [GEOGRAPHIC_DATA]?" at bounding box center [999, 537] width 443 height 16
click at [906, 668] on div "Reject" at bounding box center [917, 665] width 95 height 32
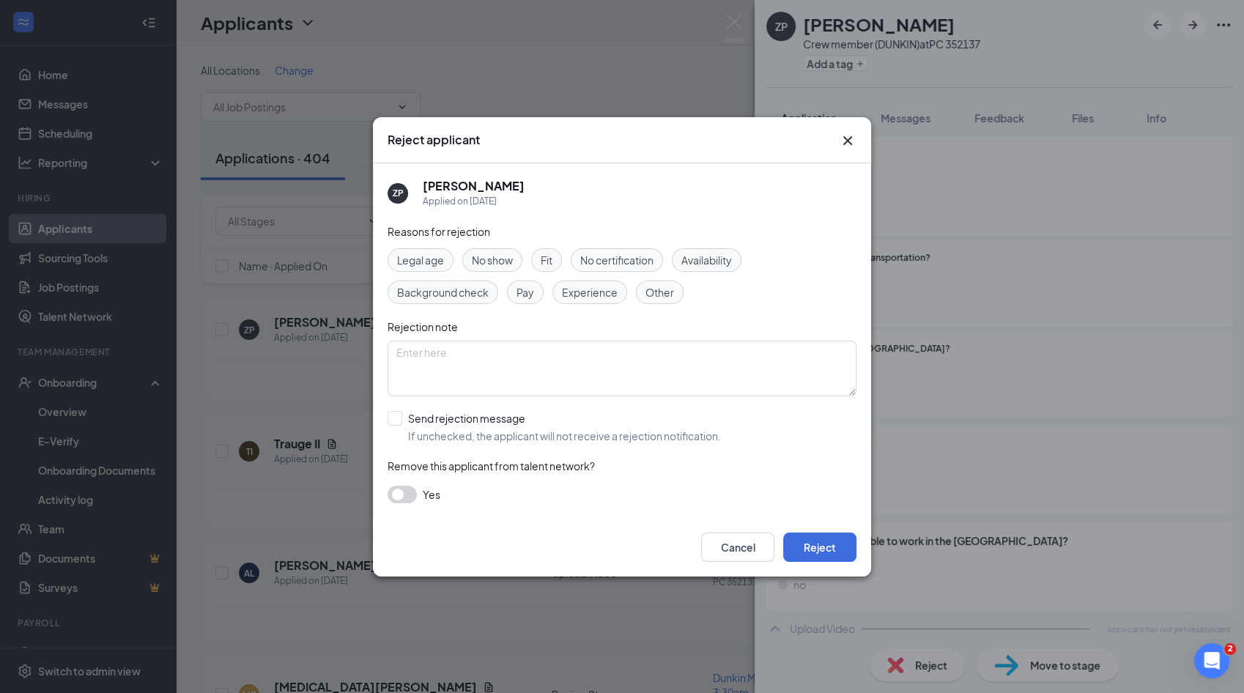
click at [425, 262] on span "Legal age" at bounding box center [420, 260] width 47 height 16
click at [481, 415] on input "Send rejection message If unchecked, the applicant will not receive a rejection…" at bounding box center [554, 427] width 333 height 32
checkbox input "true"
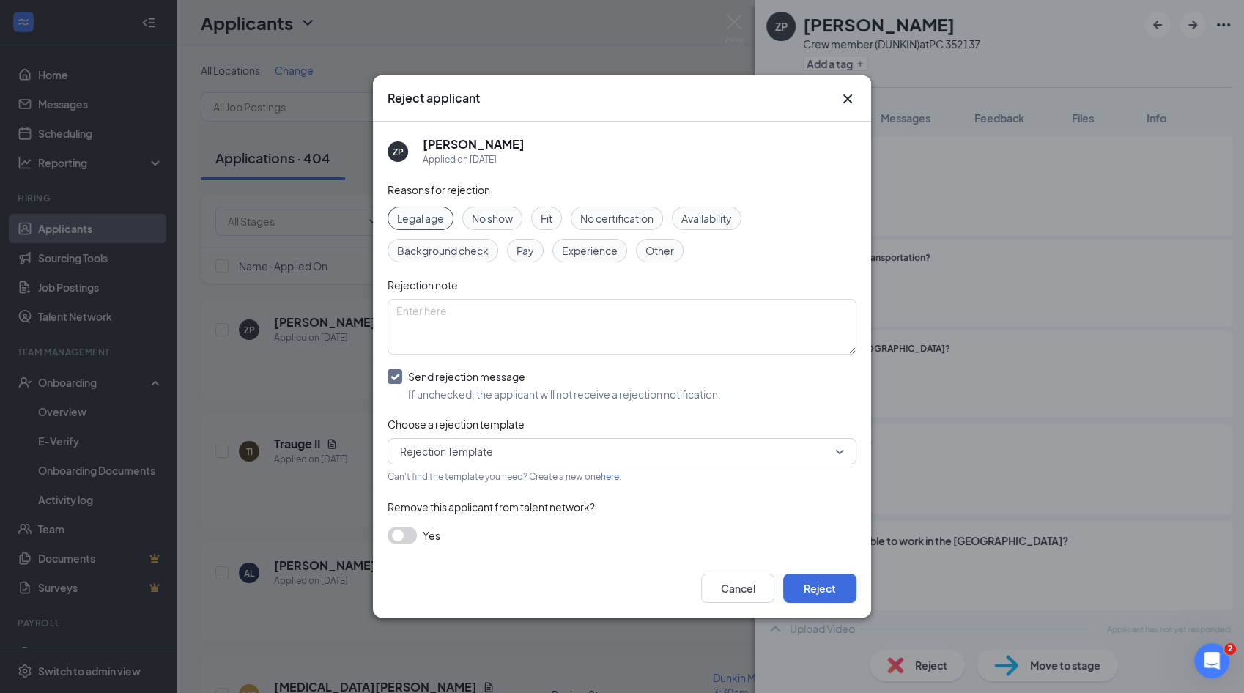
click at [411, 527] on button "button" at bounding box center [402, 536] width 29 height 18
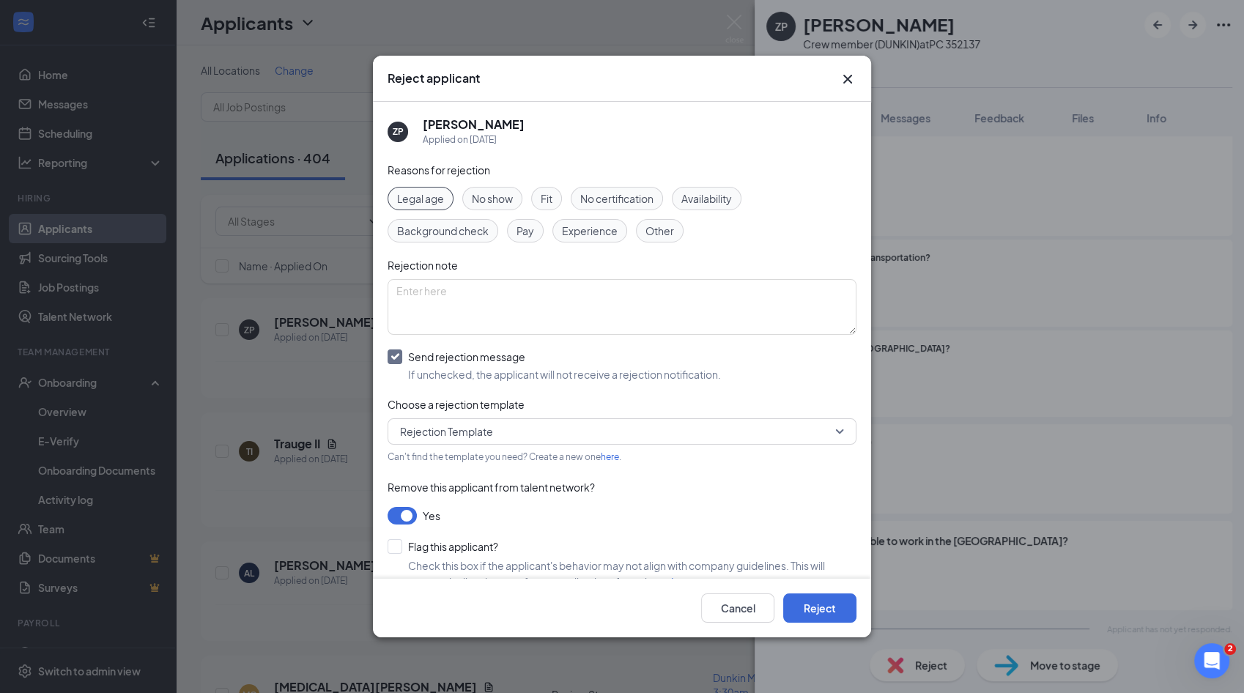
click at [452, 551] on input "Flag this applicant?" at bounding box center [443, 546] width 111 height 15
checkbox input "true"
click at [797, 605] on button "Reject" at bounding box center [819, 608] width 73 height 29
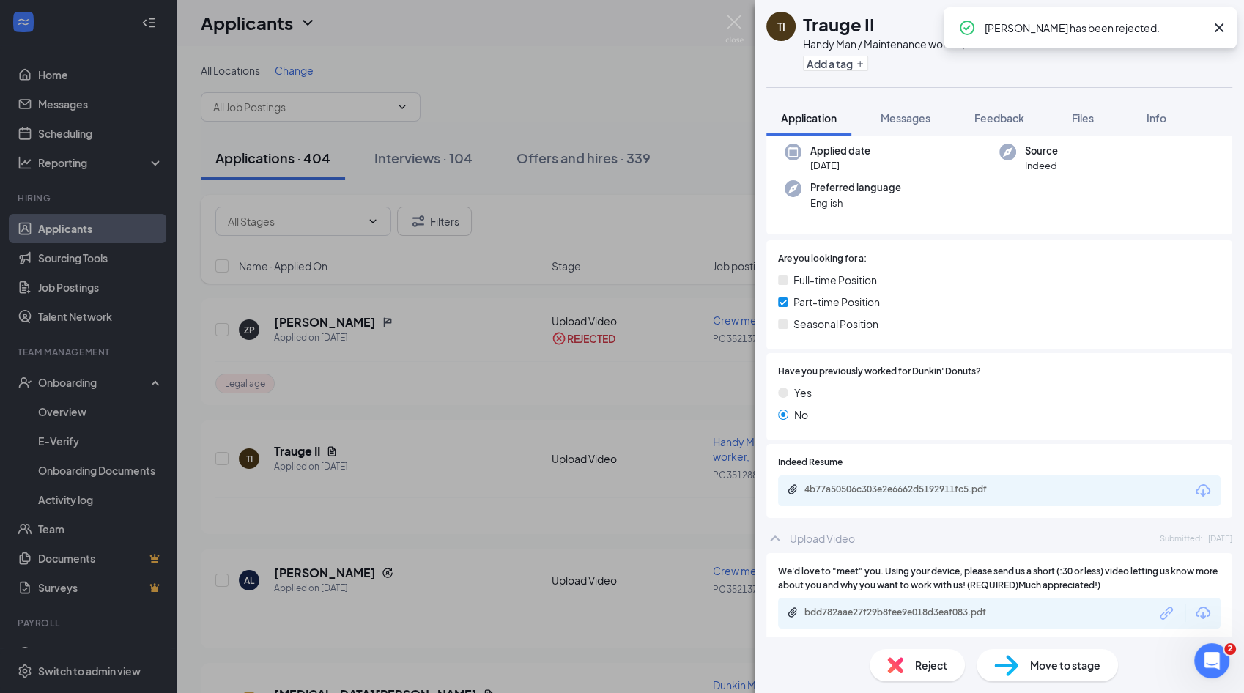
scroll to position [158, 0]
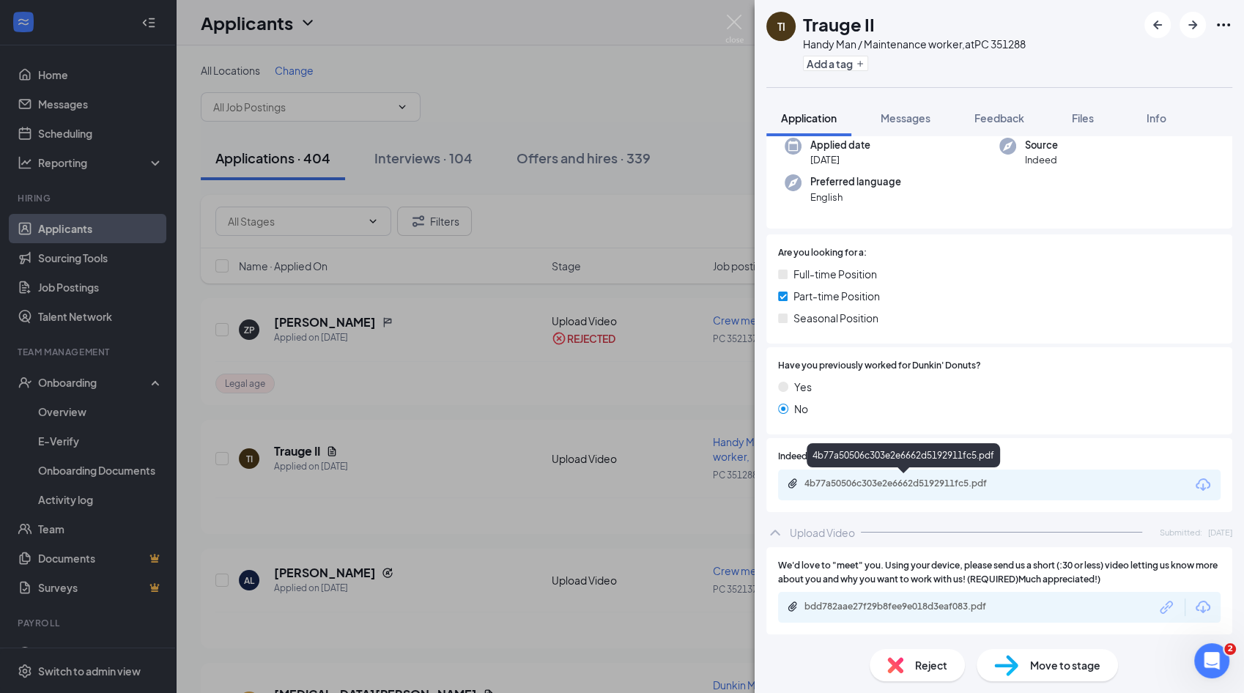
click at [935, 480] on div "4b77a50506c303e2e6662d5192911fc5.pdf" at bounding box center [907, 484] width 205 height 12
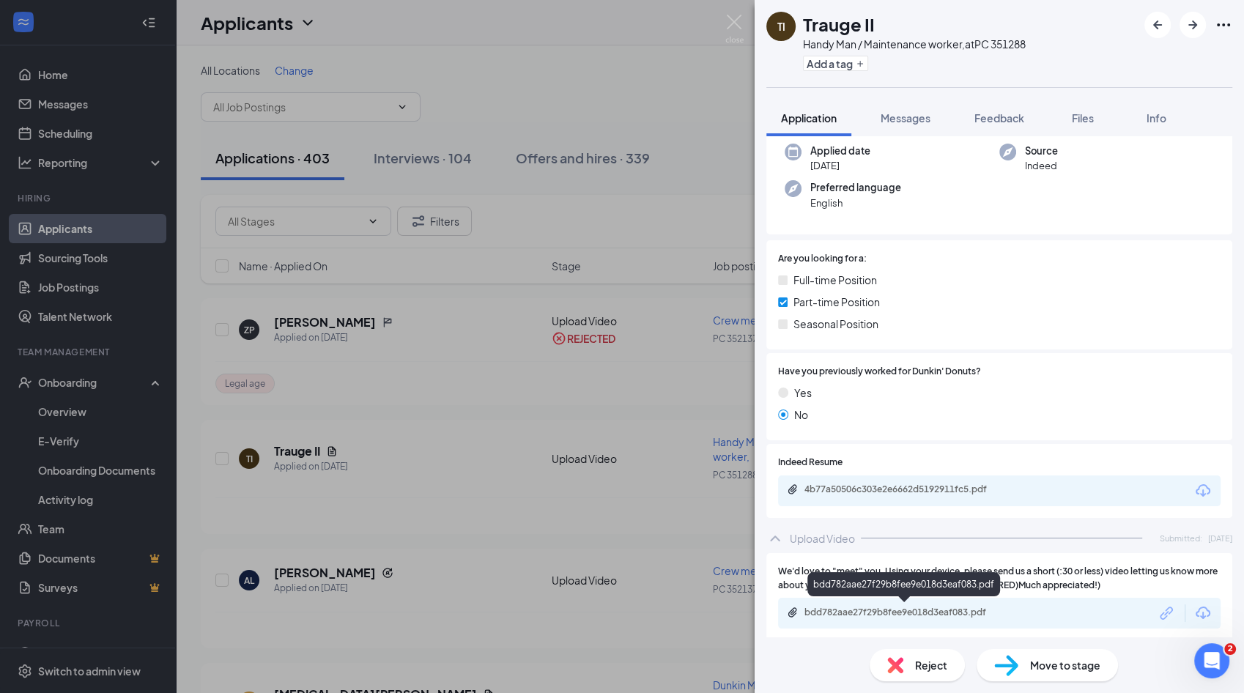
click at [861, 616] on div "bdd782aae27f29b8fee9e018d3eaf083.pdf" at bounding box center [907, 613] width 205 height 12
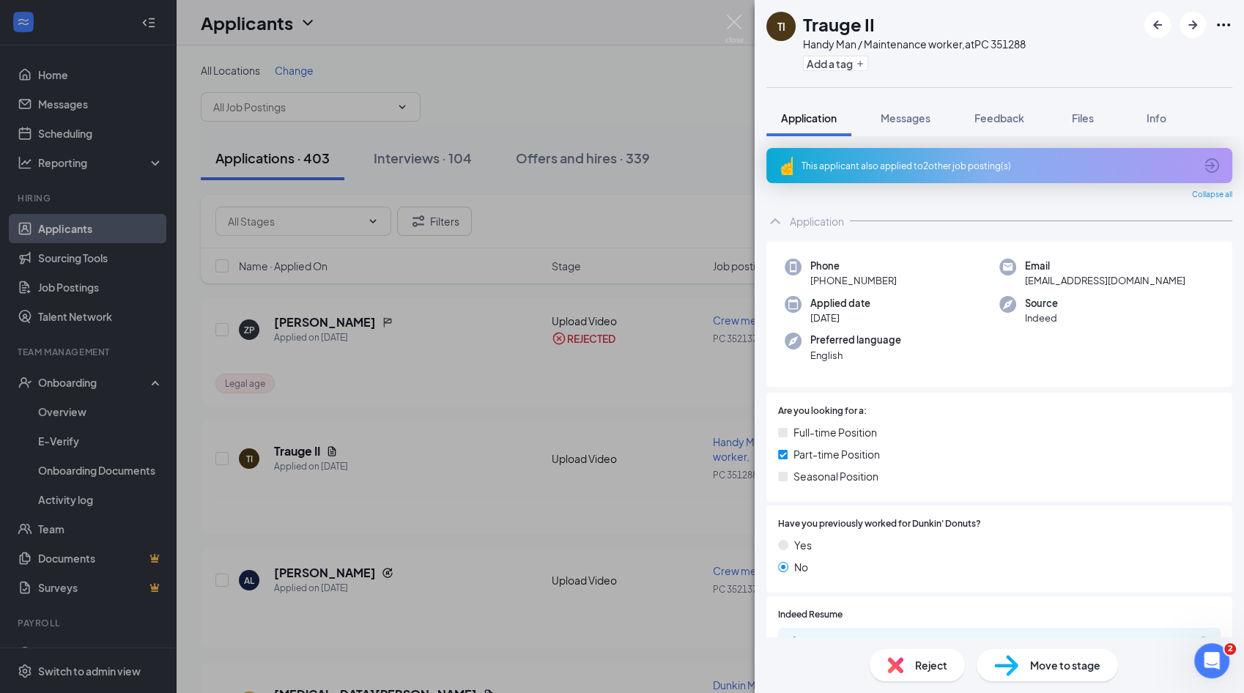
scroll to position [3, 0]
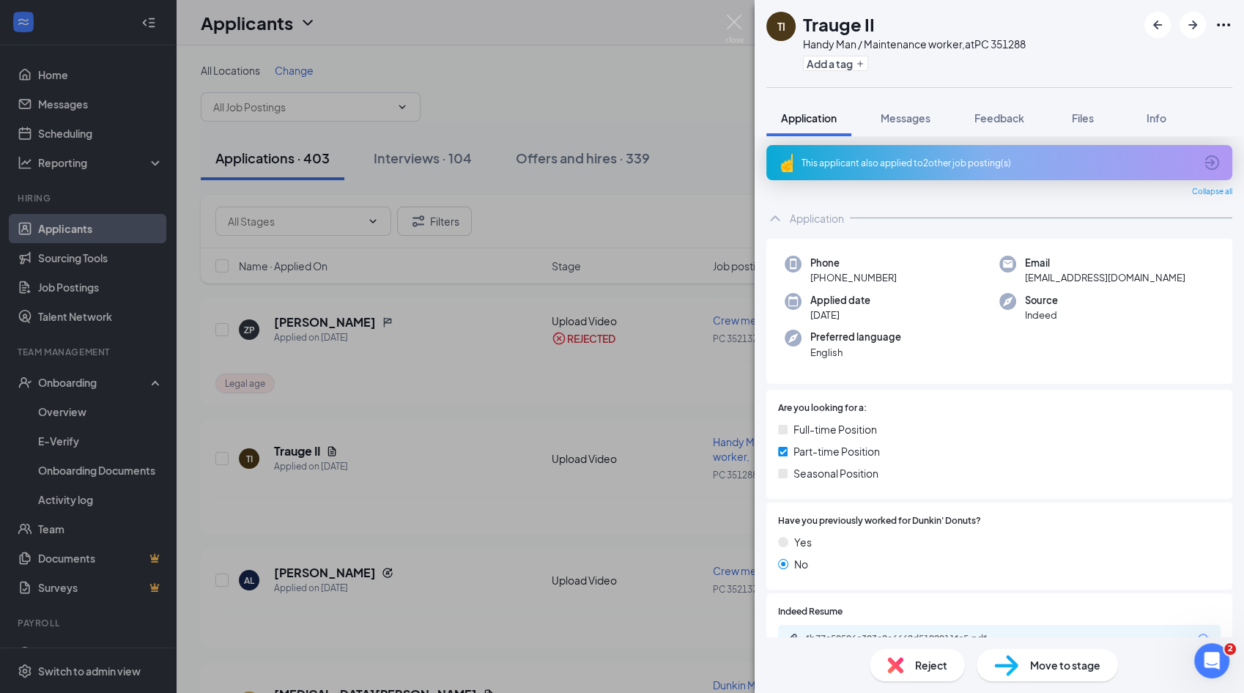
click at [920, 159] on div "This applicant also applied to 2 other job posting(s)" at bounding box center [998, 163] width 393 height 12
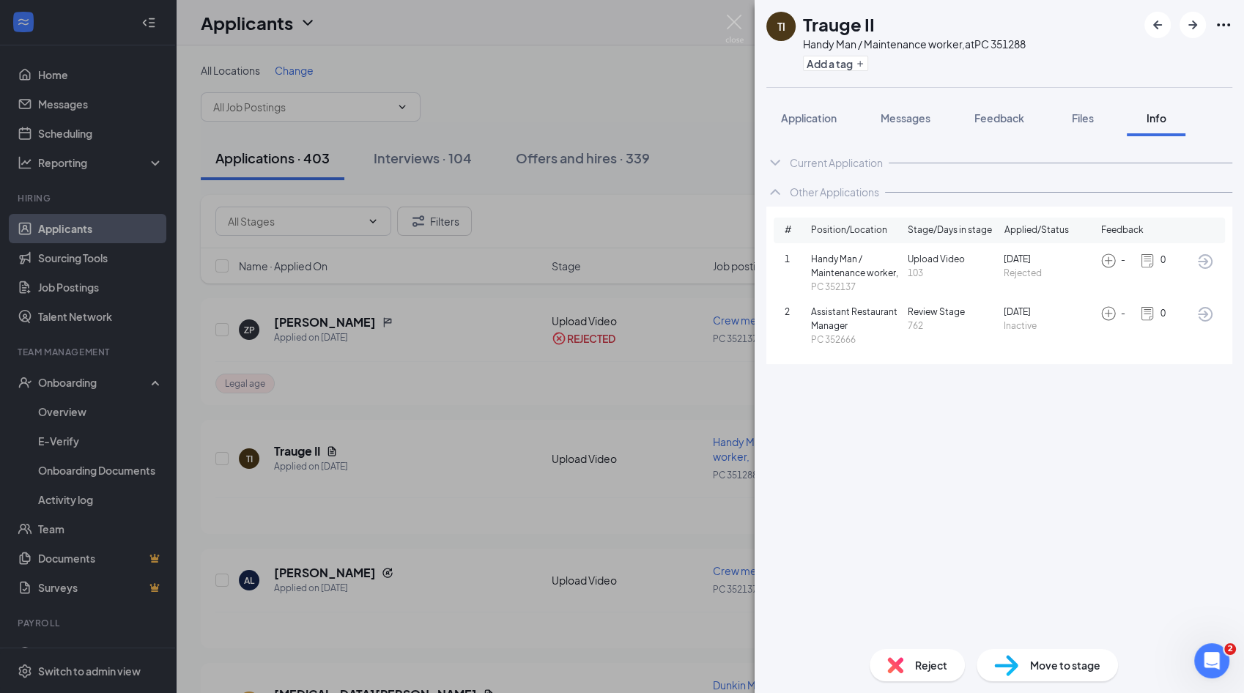
click at [829, 102] on button "Application" at bounding box center [809, 118] width 85 height 37
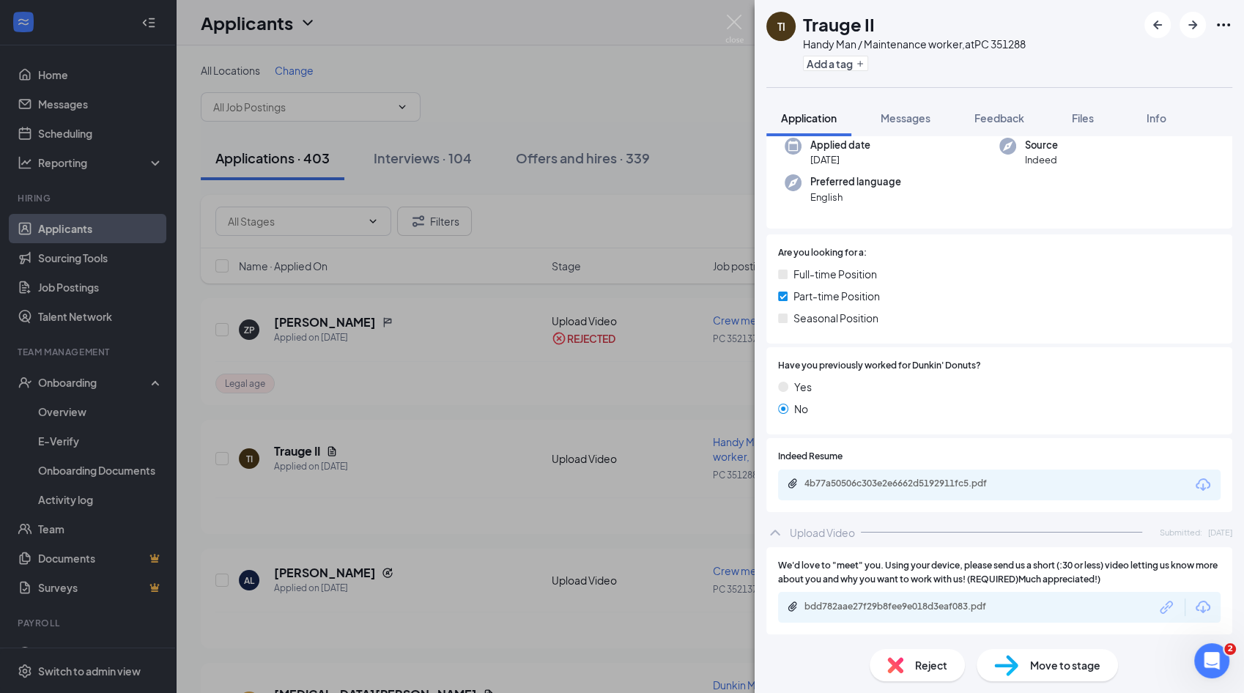
scroll to position [152, 0]
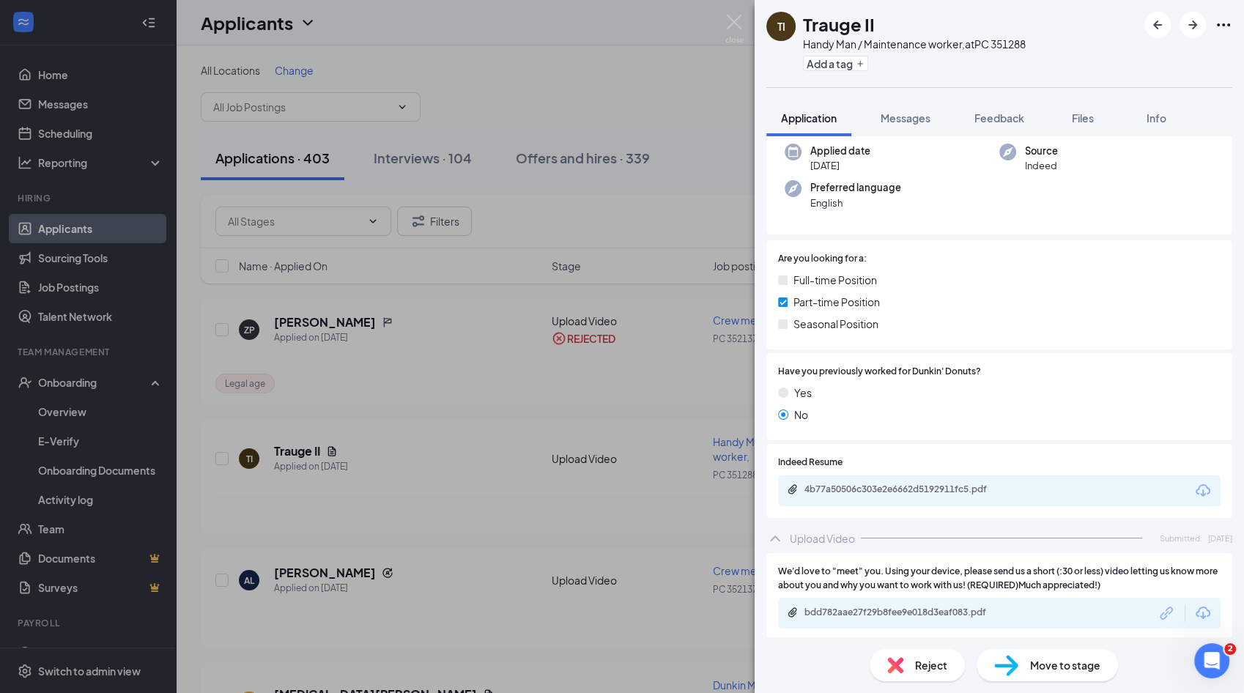
click at [920, 111] on span "Messages" at bounding box center [906, 117] width 50 height 13
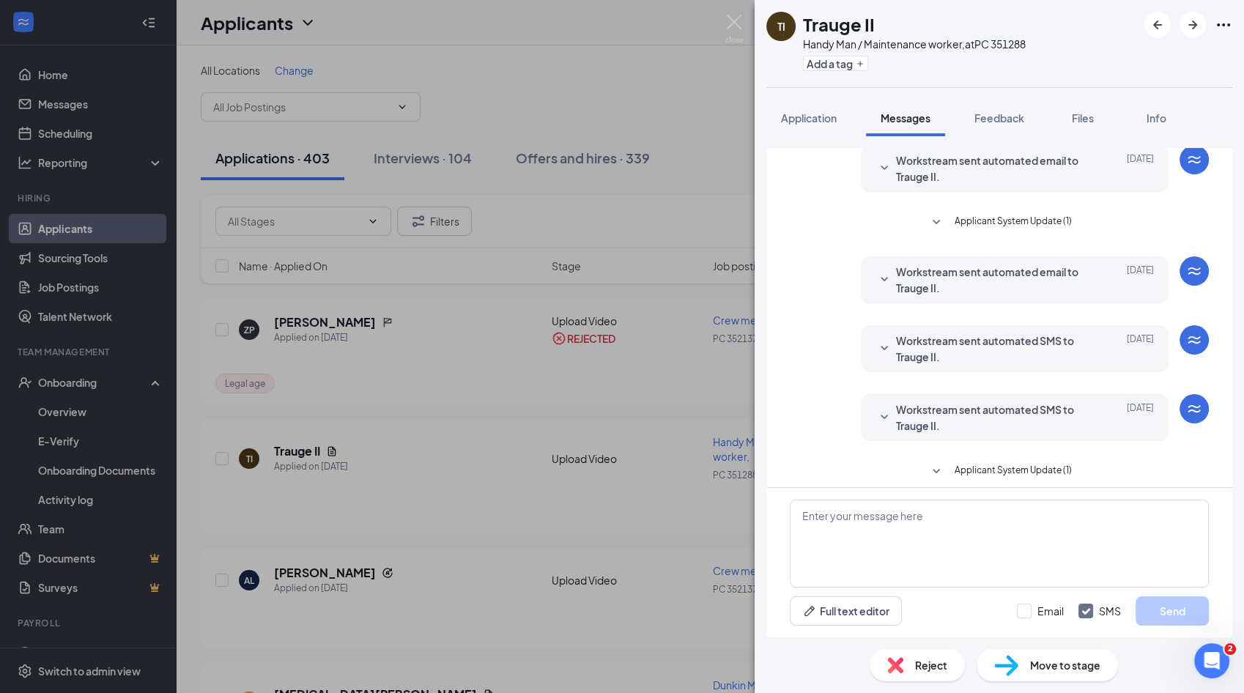
scroll to position [64, 0]
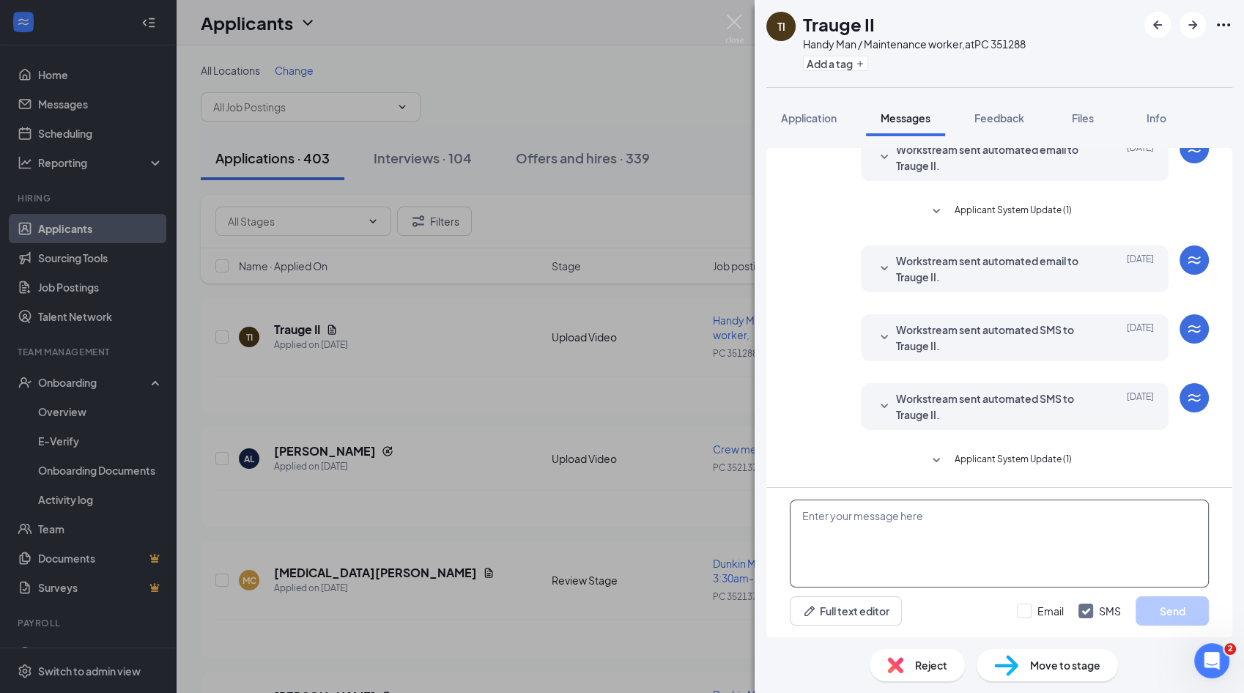
click at [899, 531] on textarea at bounding box center [999, 544] width 419 height 88
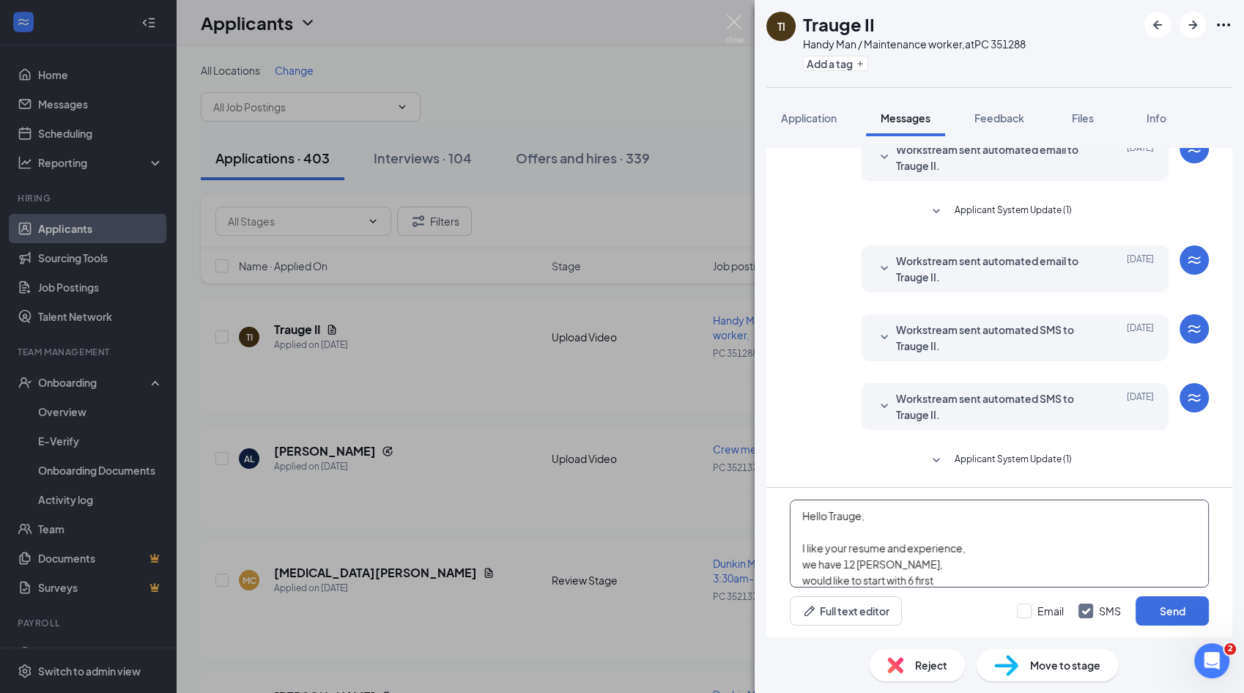
scroll to position [15, 0]
type textarea "Hello Trauge, I like your resume and experience, we have 12 [PERSON_NAME], woul…"
click at [1055, 608] on input "Email" at bounding box center [1040, 611] width 47 height 15
checkbox input "true"
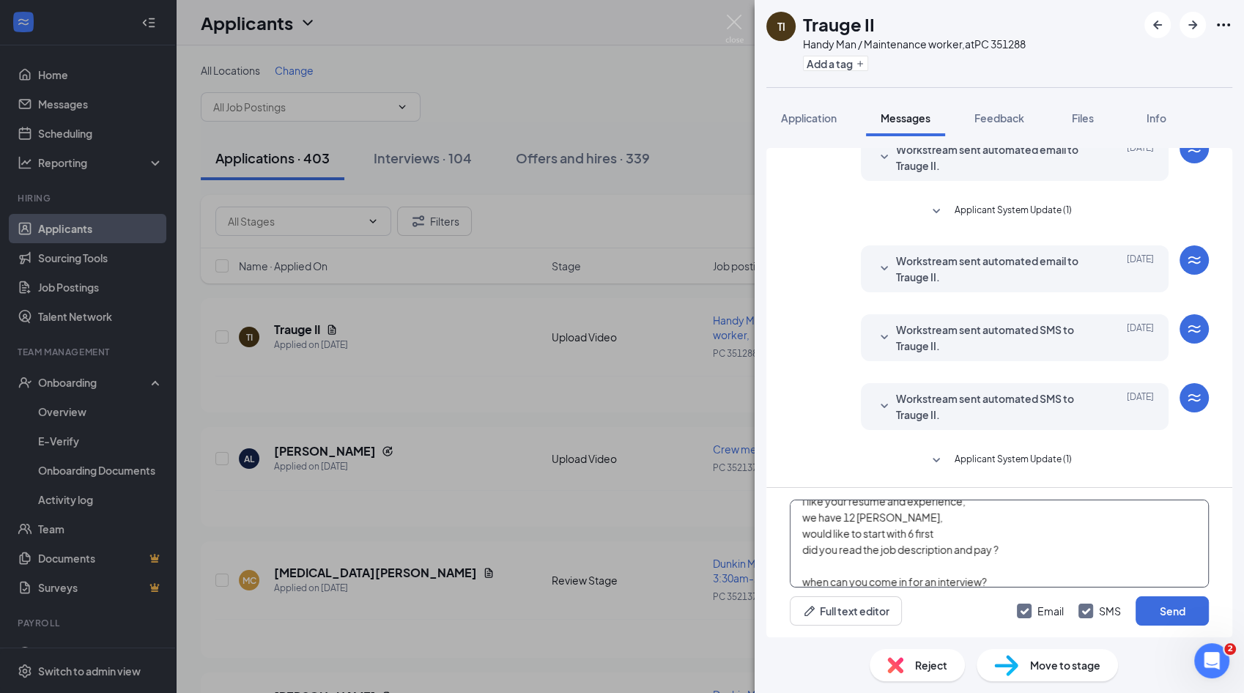
type textarea "Hello Trauge, I like your resume and experience, we have 12 [PERSON_NAME], woul…"
click at [1180, 624] on button "Send" at bounding box center [1172, 611] width 73 height 29
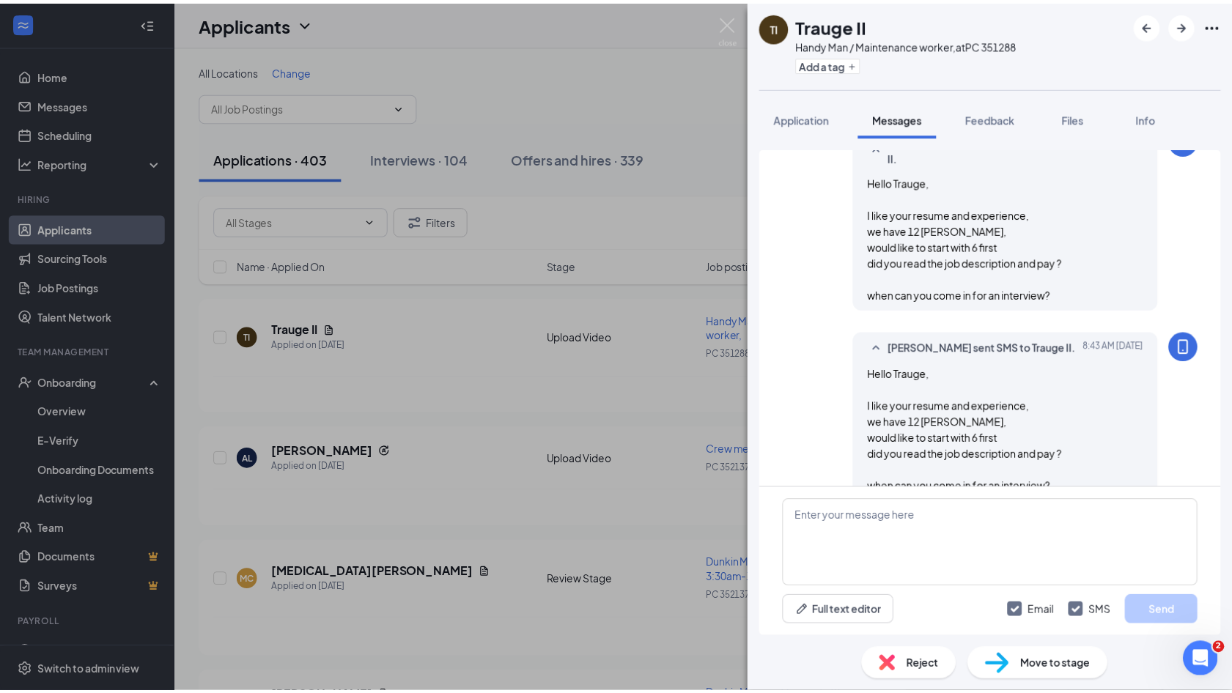
scroll to position [447, 0]
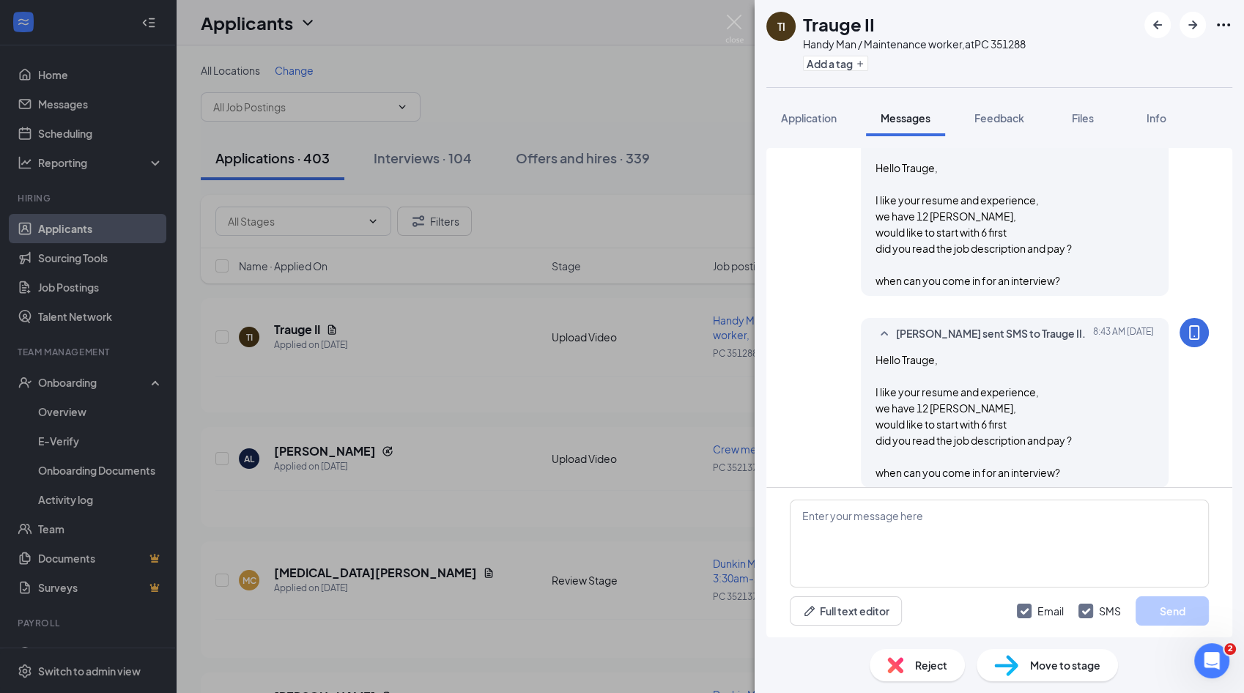
click at [497, 490] on div "TI Trauge II Handy Man / Maintenance worker, at PC 351288 Add a tag Application…" at bounding box center [622, 346] width 1244 height 693
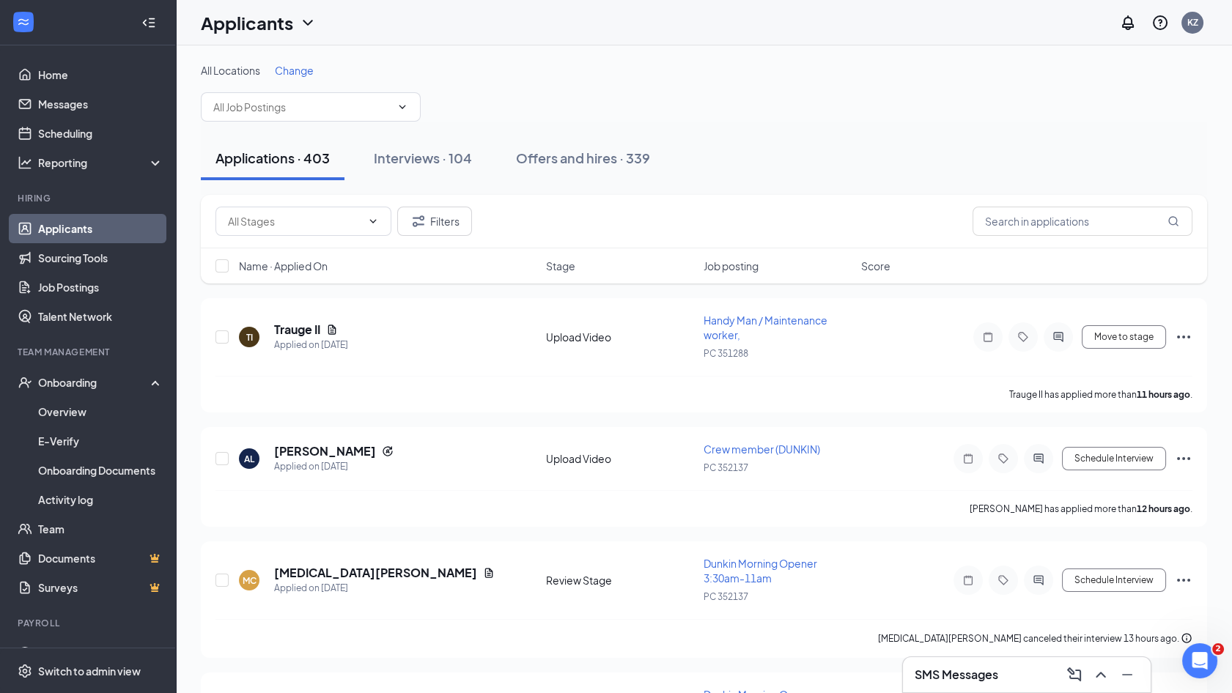
click at [1189, 457] on icon "Ellipses" at bounding box center [1183, 458] width 13 height 3
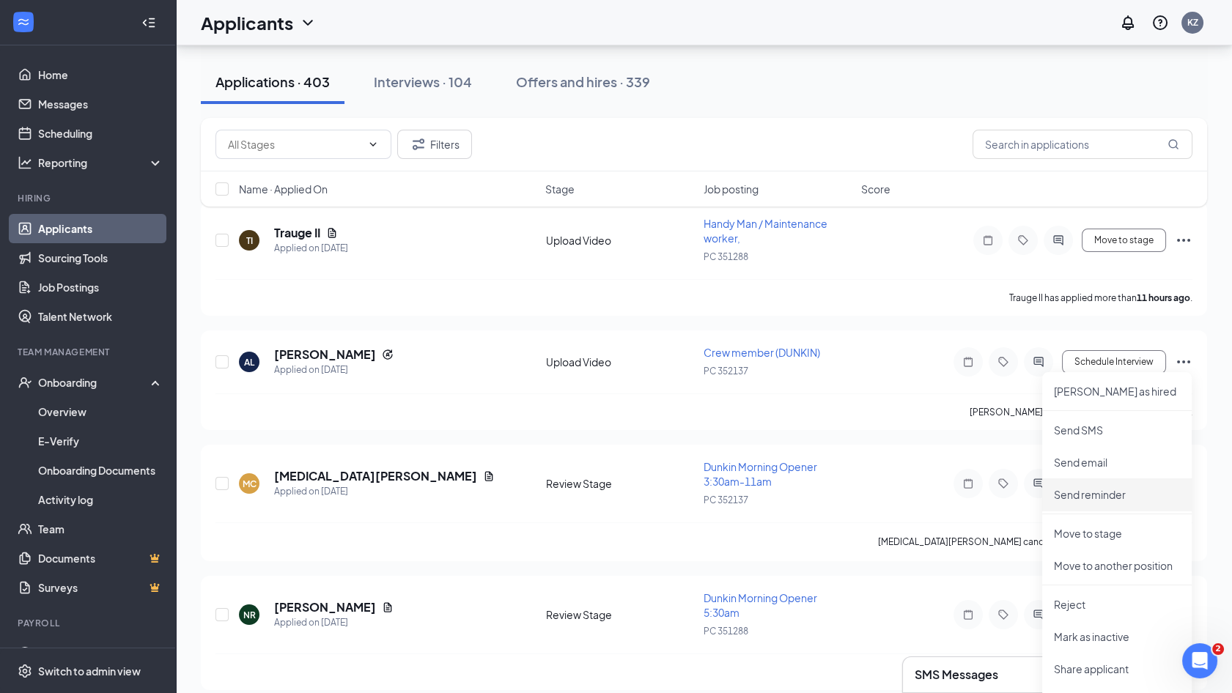
scroll to position [133, 0]
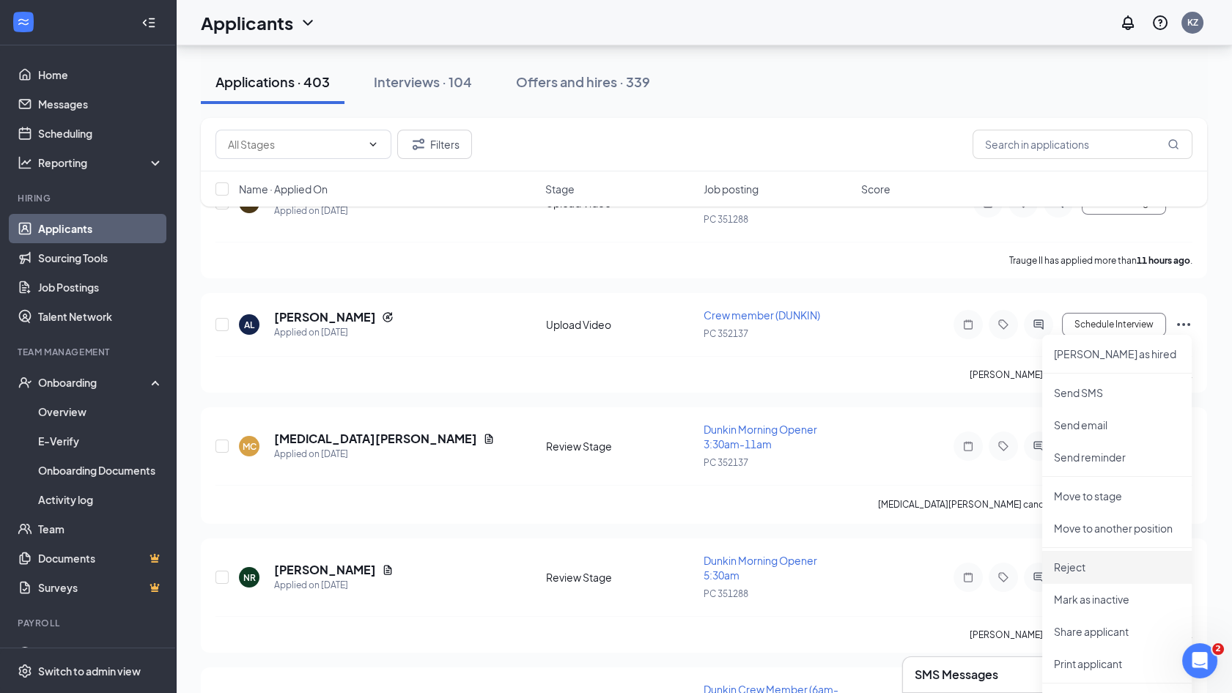
click at [1106, 568] on p "Reject" at bounding box center [1117, 567] width 126 height 15
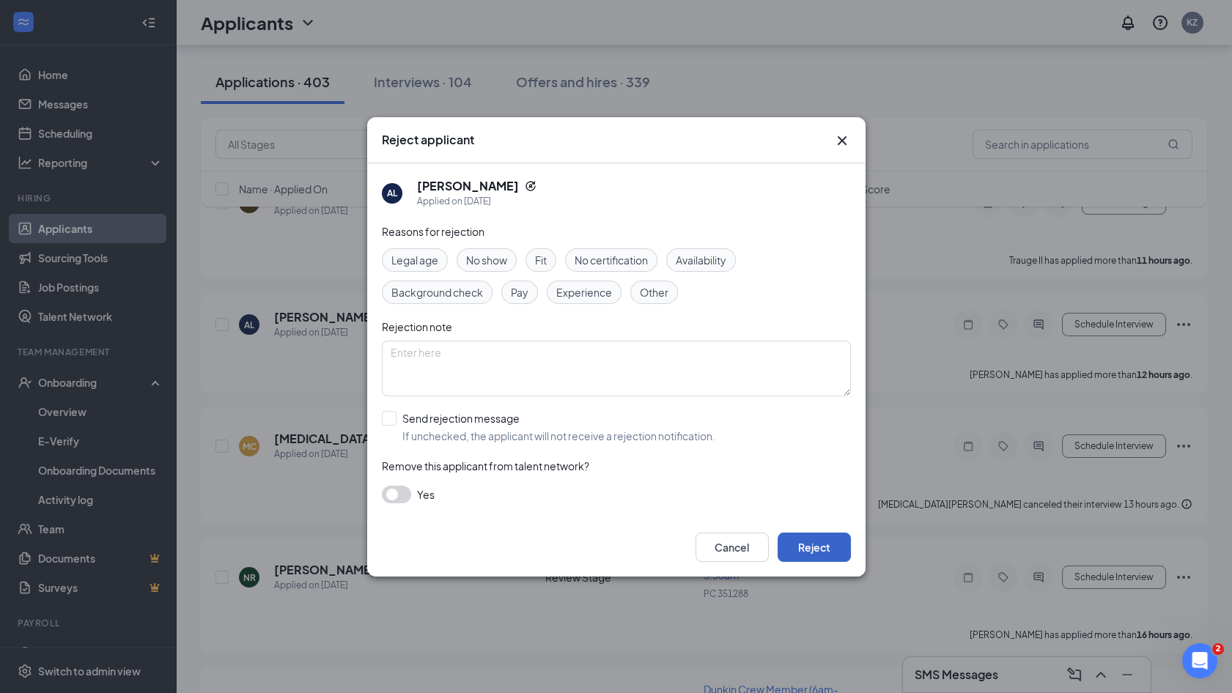
click at [827, 542] on button "Reject" at bounding box center [814, 547] width 73 height 29
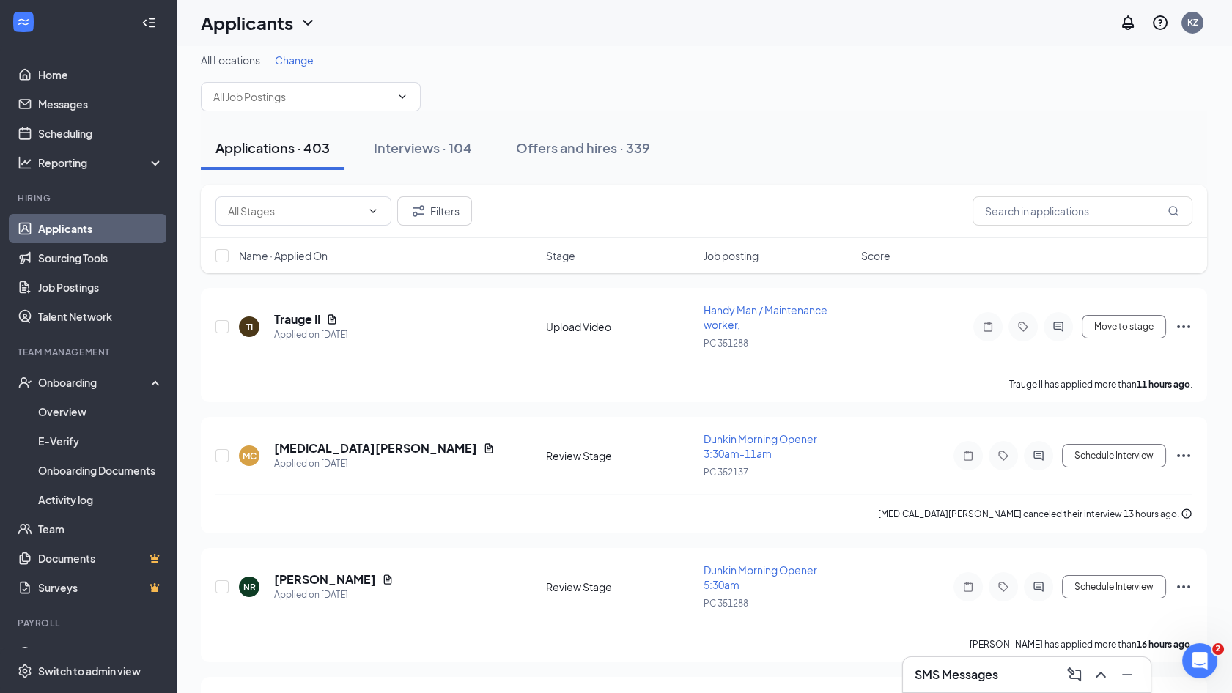
scroll to position [0, 0]
